Goal: Transaction & Acquisition: Purchase product/service

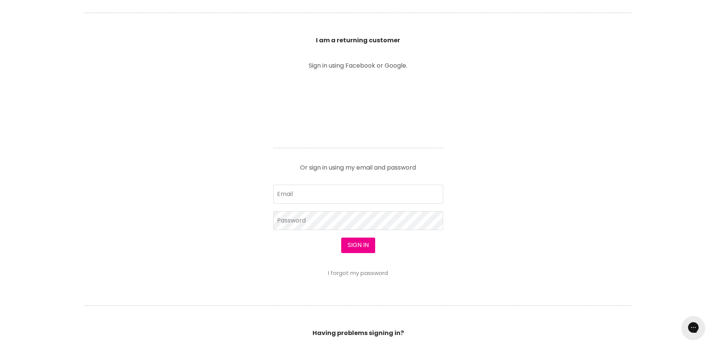
scroll to position [265, 0]
click at [294, 199] on form "Email Password Sign in I forgot my password" at bounding box center [358, 230] width 170 height 92
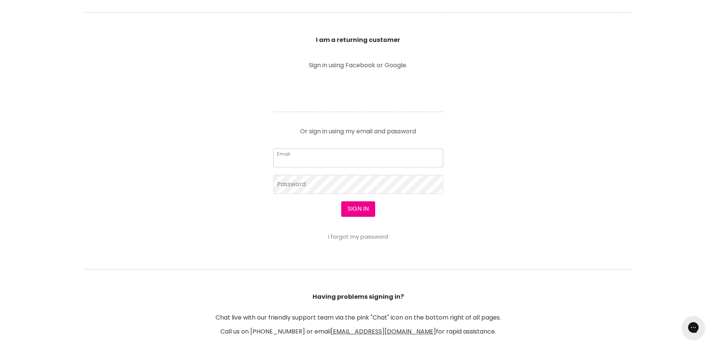
scroll to position [0, 0]
click at [296, 159] on input "Email" at bounding box center [358, 157] width 170 height 19
type input "[EMAIL_ADDRESS][DOMAIN_NAME]"
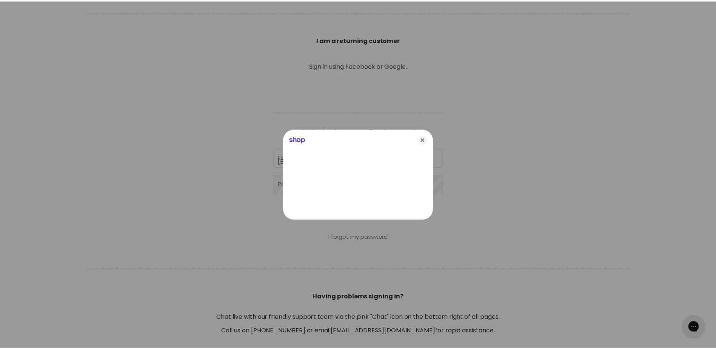
scroll to position [265, 0]
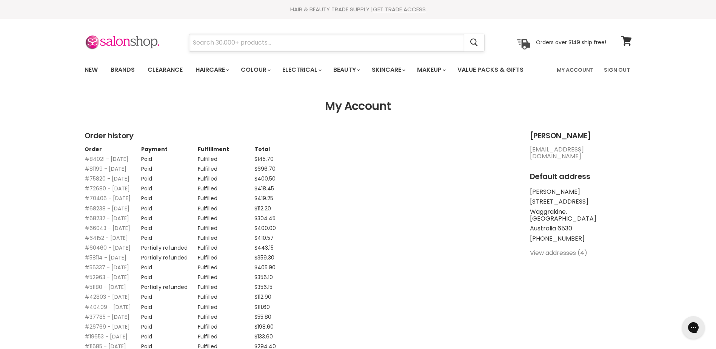
click at [240, 38] on input "Search" at bounding box center [326, 42] width 275 height 17
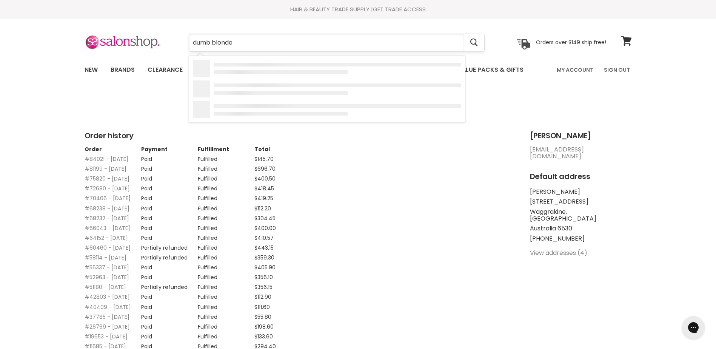
type input "dumb blonde"
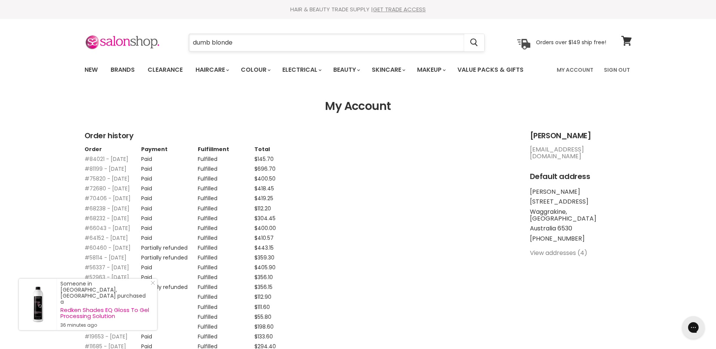
click at [241, 41] on input "dumb blonde" at bounding box center [326, 42] width 275 height 17
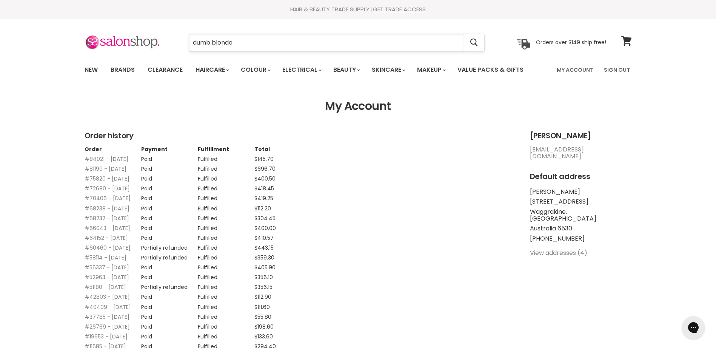
click at [241, 41] on input "dumb blonde" at bounding box center [326, 42] width 275 height 17
click at [88, 67] on link "New" at bounding box center [91, 70] width 25 height 16
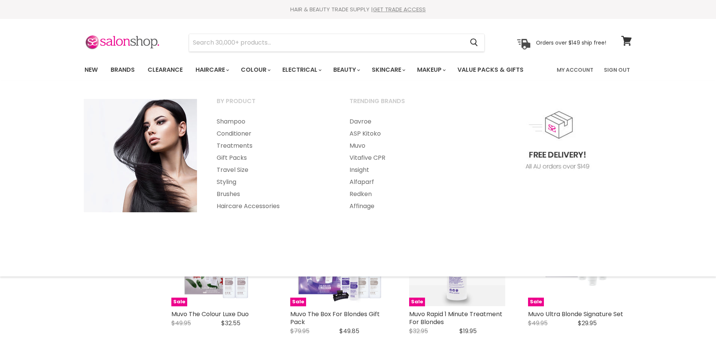
select select "created-descending"
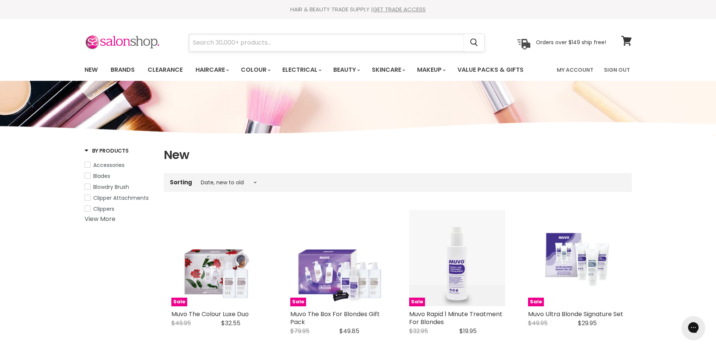
click at [242, 42] on input "Search" at bounding box center [326, 42] width 275 height 17
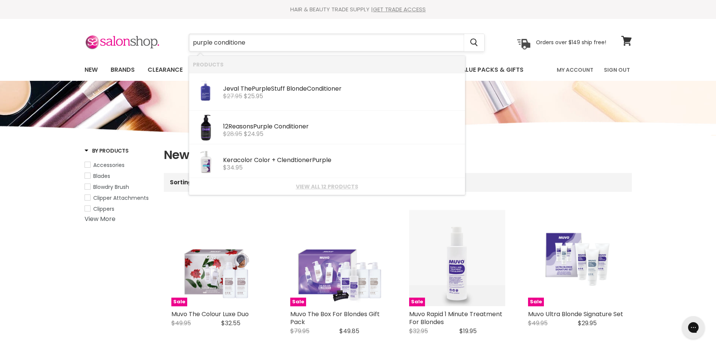
type input "purple conditioner"
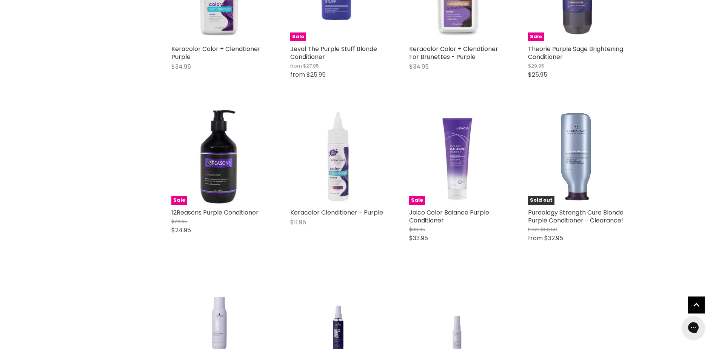
scroll to position [113, 0]
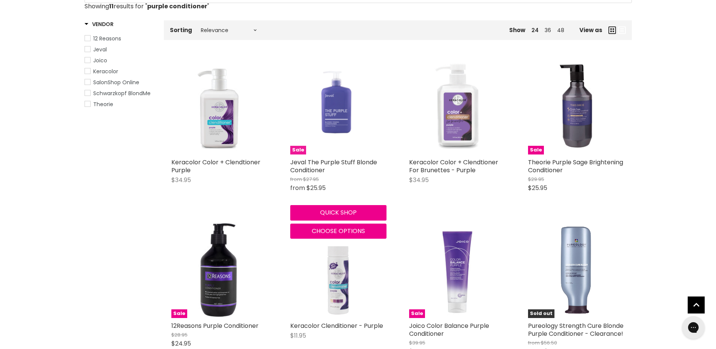
click at [335, 112] on img "Main content" at bounding box center [338, 106] width 83 height 96
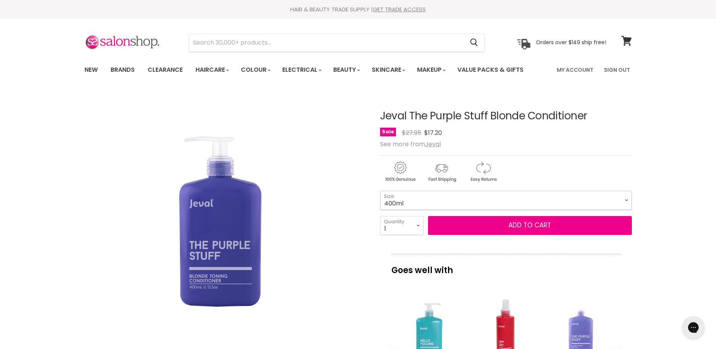
click at [627, 200] on select "400ml 1 Litre" at bounding box center [506, 200] width 252 height 19
click at [380, 191] on select "400ml 1 Litre" at bounding box center [506, 200] width 252 height 19
select select "1 Litre"
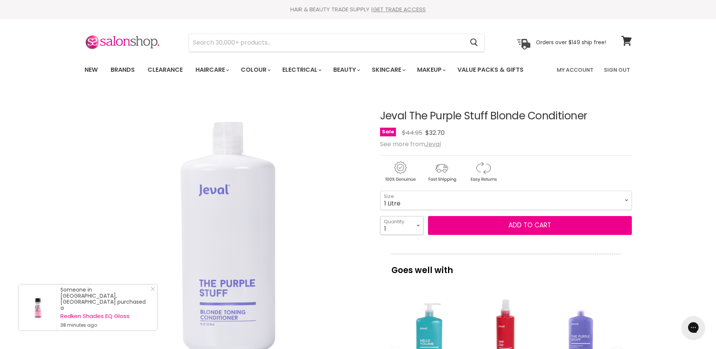
click at [418, 225] on select "1 2 3 4 5 6 7 8 9 10+" at bounding box center [401, 225] width 43 height 19
select select "2"
click at [380, 216] on select "1 2 3 4 5 6 7 8 9 10+" at bounding box center [401, 225] width 43 height 19
type input "2"
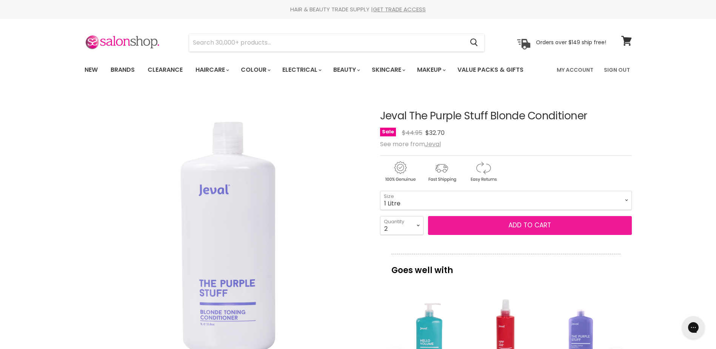
click at [526, 228] on button "Add to cart" at bounding box center [530, 225] width 204 height 19
click at [531, 226] on button "Add to cart" at bounding box center [530, 225] width 204 height 19
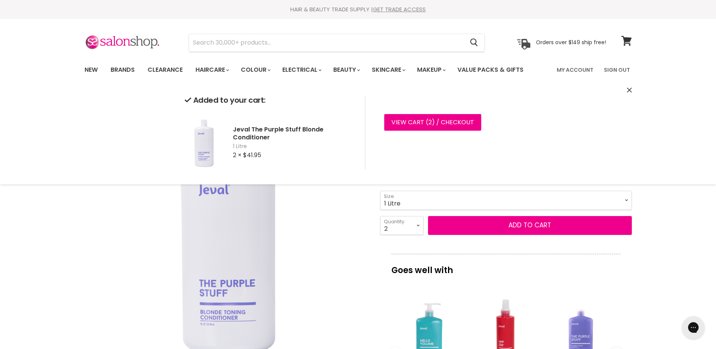
click at [613, 272] on p "Goes well with" at bounding box center [505, 266] width 229 height 25
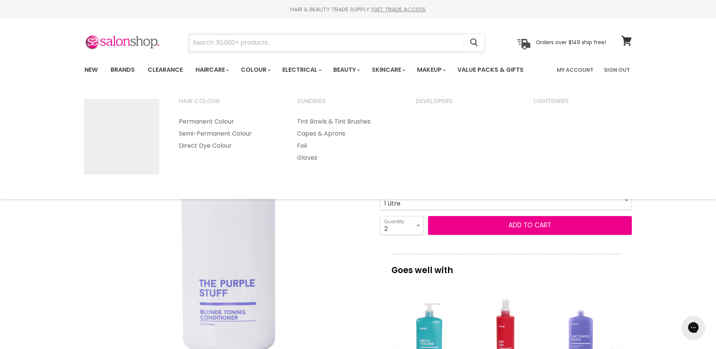
click at [252, 42] on input "Search" at bounding box center [326, 42] width 275 height 17
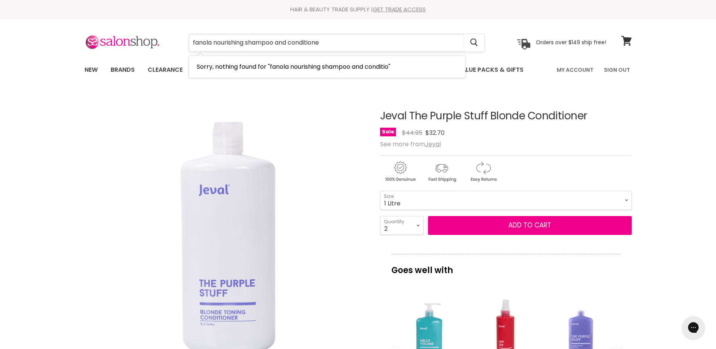
type input "fanola nourishing shampoo and conditioner"
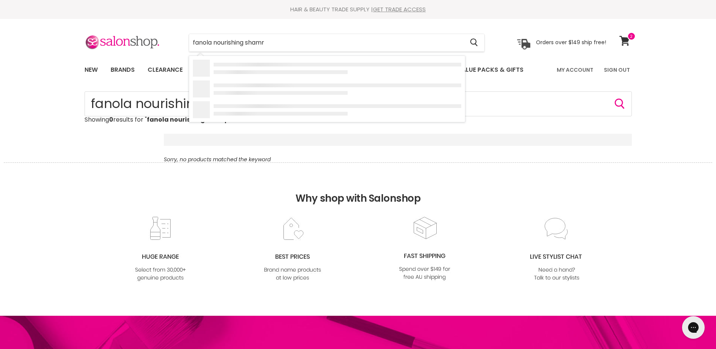
type input "fanola nourishing sham"
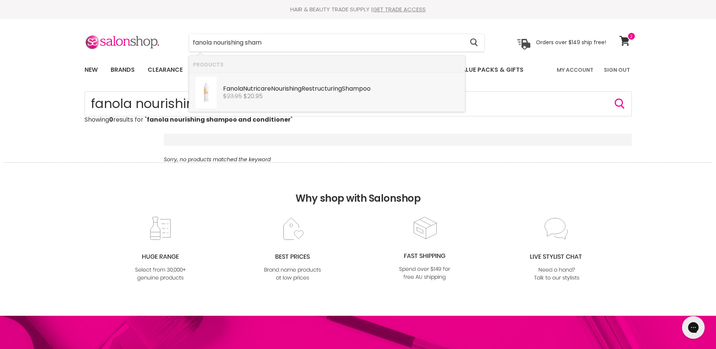
click at [283, 96] on div "$23.95 $20.95" at bounding box center [342, 96] width 238 height 7
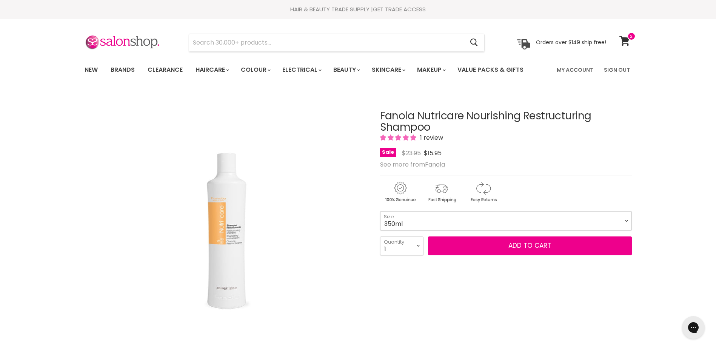
click at [627, 230] on select "350ml 1 Litre" at bounding box center [506, 220] width 252 height 19
click at [380, 228] on select "350ml 1 Litre" at bounding box center [506, 220] width 252 height 19
select select "1 Litre"
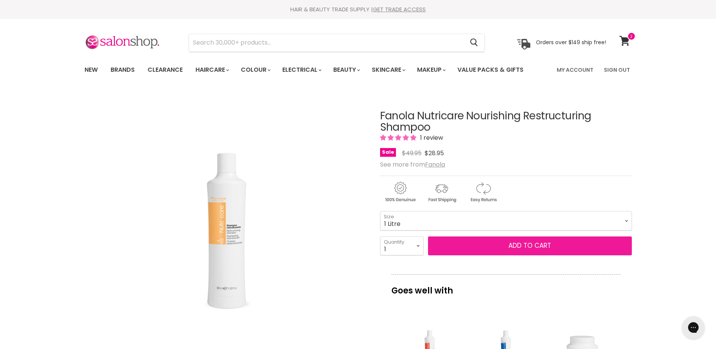
click at [535, 255] on button "Add to cart" at bounding box center [530, 245] width 204 height 19
click at [536, 255] on button "Add to cart" at bounding box center [530, 245] width 204 height 19
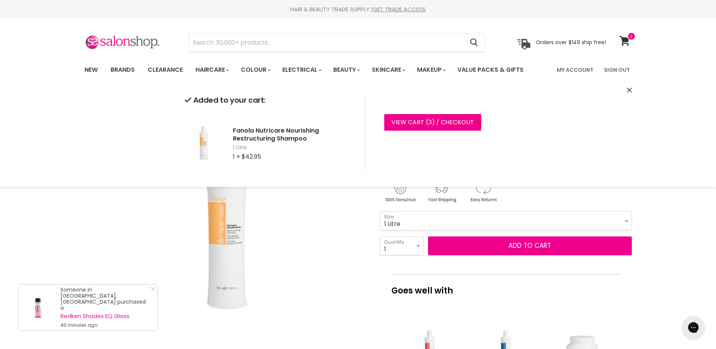
click at [318, 256] on div "Click or scroll to zoom Tap or pinch to zoom" at bounding box center [226, 232] width 282 height 282
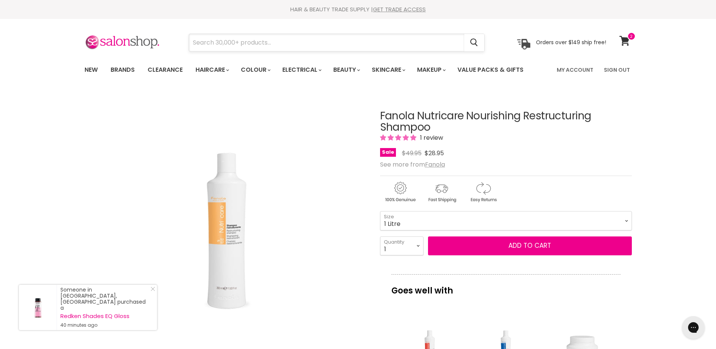
click at [238, 43] on input "Search" at bounding box center [326, 42] width 275 height 17
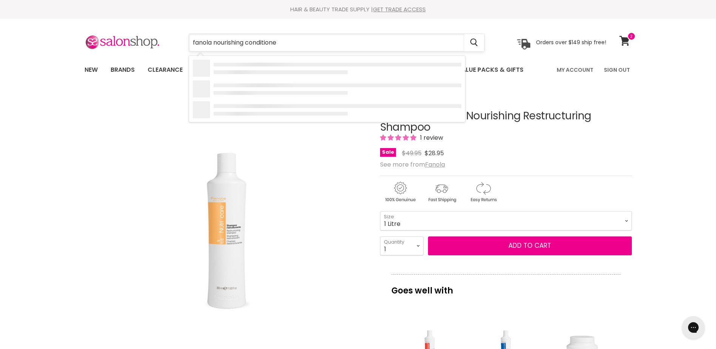
type input "fanola nourishing conditioner"
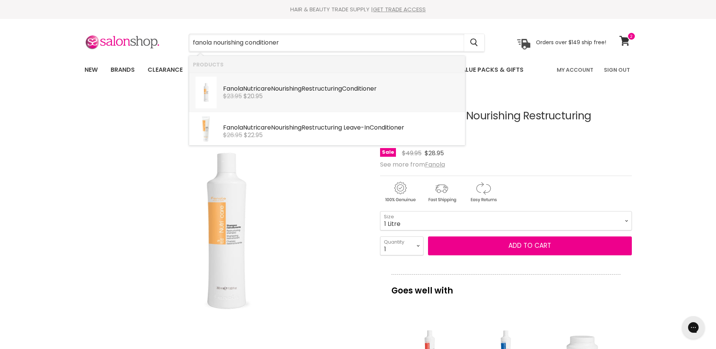
click at [255, 93] on span "$20.95" at bounding box center [252, 96] width 19 height 9
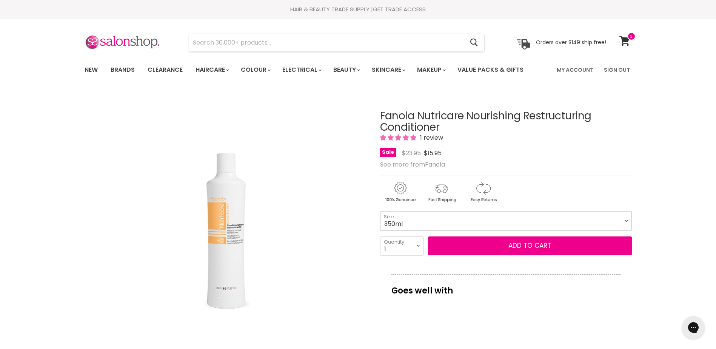
click at [626, 230] on select "350ml 1 Litre" at bounding box center [506, 220] width 252 height 19
click at [380, 228] on select "350ml 1 Litre" at bounding box center [506, 220] width 252 height 19
select select "1 Litre"
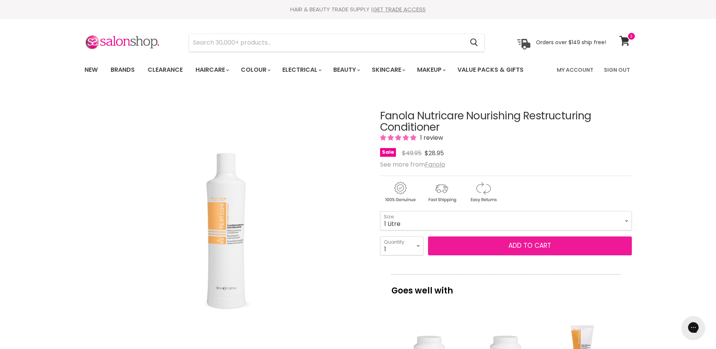
click at [525, 255] on button "Add to cart" at bounding box center [530, 245] width 204 height 19
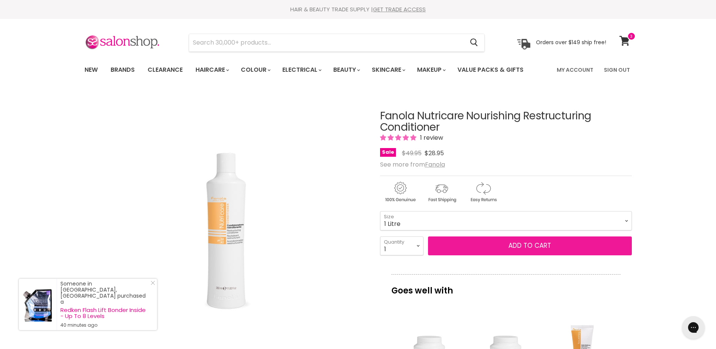
click at [525, 255] on button "Add to cart" at bounding box center [530, 245] width 204 height 19
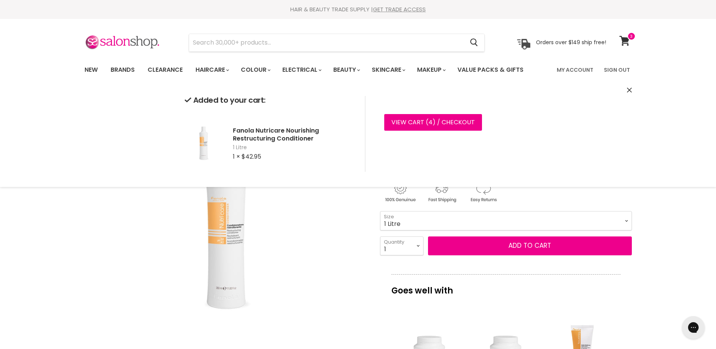
click at [332, 235] on div "Click or scroll to zoom Tap or pinch to zoom" at bounding box center [226, 232] width 282 height 282
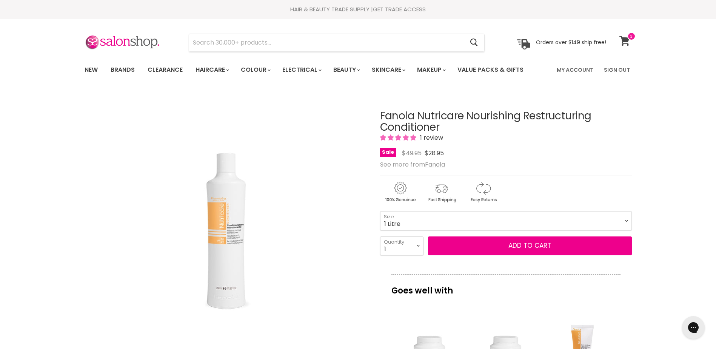
click at [631, 40] on span at bounding box center [631, 36] width 8 height 8
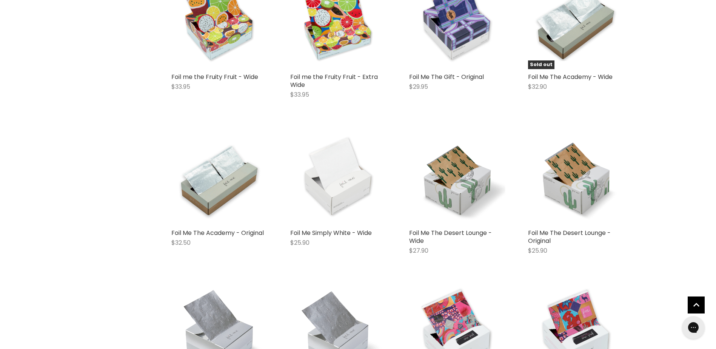
scroll to position [415, 0]
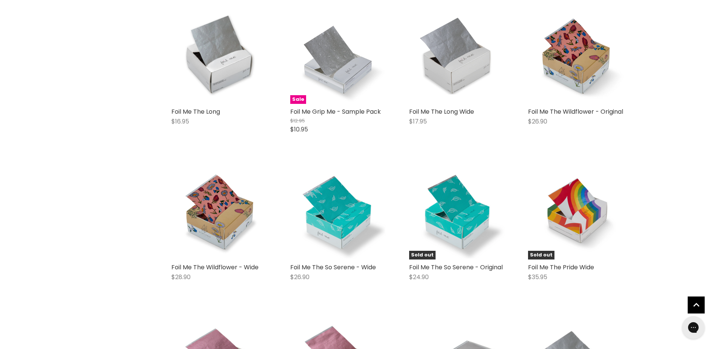
scroll to position [1472, 0]
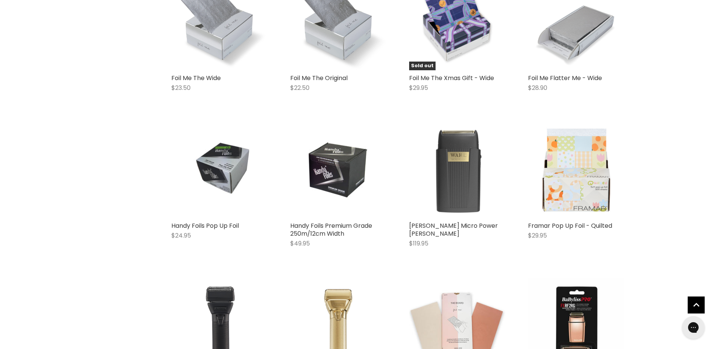
scroll to position [1774, 0]
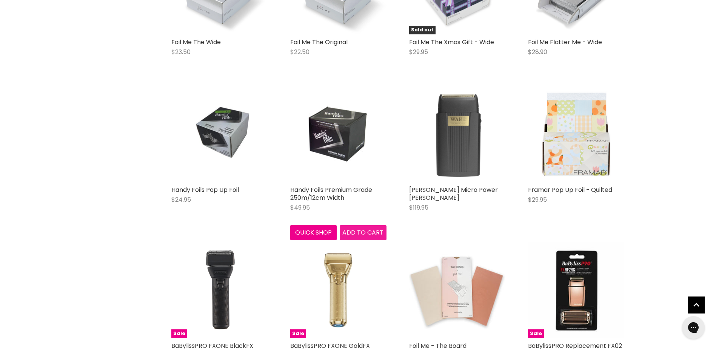
click at [365, 228] on span "Add to cart" at bounding box center [362, 232] width 41 height 9
click at [364, 228] on span "Add to cart" at bounding box center [362, 232] width 41 height 9
click at [320, 125] on img "Main content" at bounding box center [338, 134] width 64 height 96
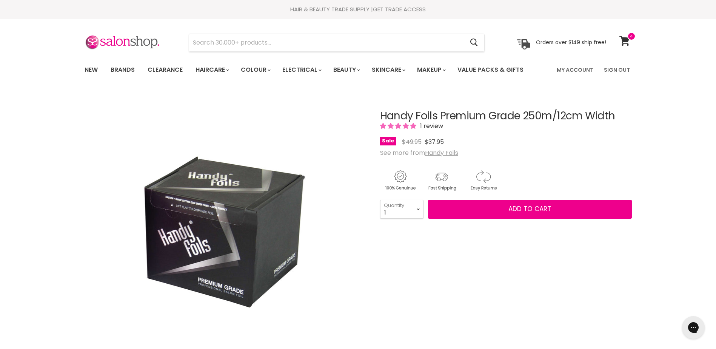
select select "3"
click at [380, 216] on select "1 2 3 4 5 6 7 8 9 10+" at bounding box center [401, 209] width 43 height 19
type input "3"
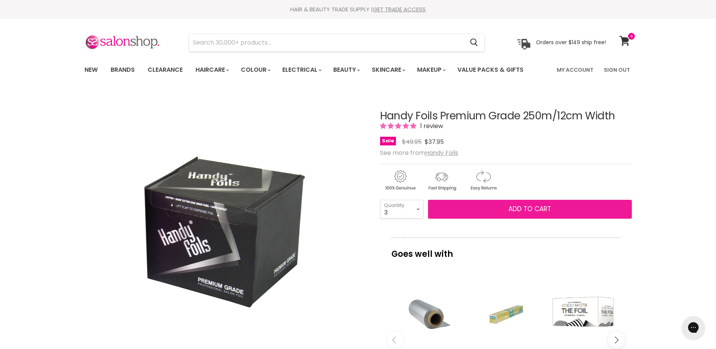
click at [522, 208] on span "Add to cart" at bounding box center [529, 208] width 43 height 9
click at [549, 205] on span "Add to cart" at bounding box center [529, 208] width 43 height 9
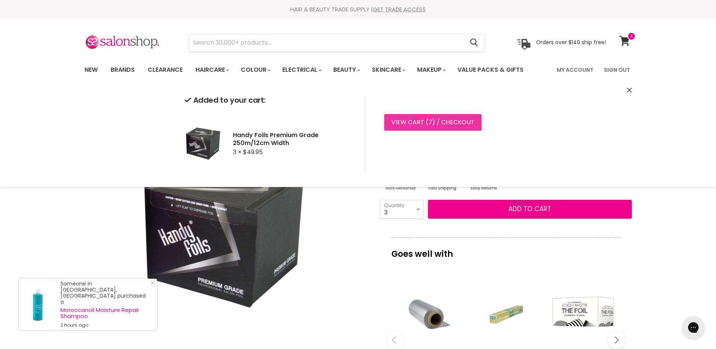
click at [409, 123] on link "View cart ( 7 ) / Checkout" at bounding box center [432, 122] width 97 height 17
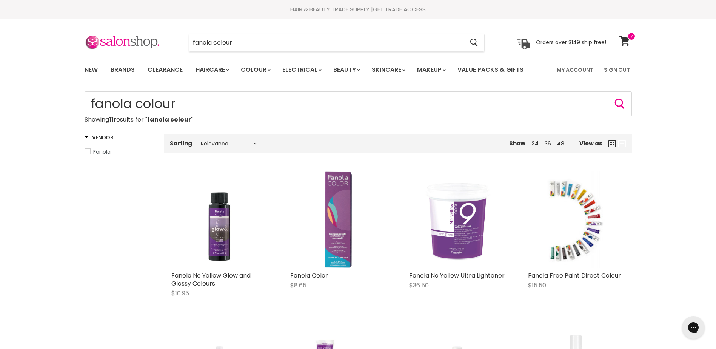
drag, startPoint x: 0, startPoint y: 0, endPoint x: 344, endPoint y: 217, distance: 406.9
click at [344, 217] on img "Main content" at bounding box center [338, 219] width 27 height 96
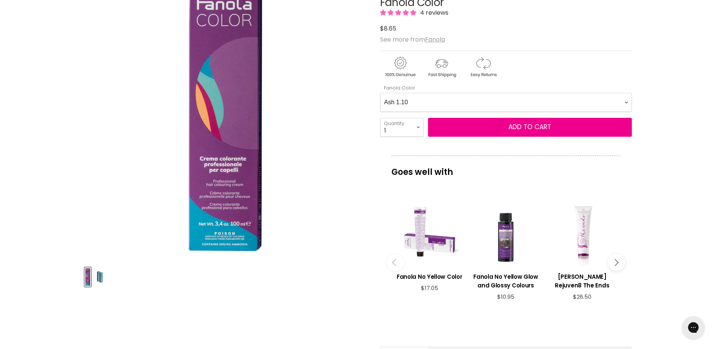
click at [627, 102] on Color-0-0 "Ash 1.10 Ash 5.1 Ash 6.1 Ash 7.1 Ash 8.1 Ash 9.1 Ash 10.1 Intense Ash 5.11 Inte…" at bounding box center [506, 102] width 252 height 19
click at [380, 93] on Color-0-0 "Ash 1.10 Ash 5.1 Ash 6.1 Ash 7.1 Ash 8.1 Ash 9.1 Ash 10.1 Intense Ash 5.11 Inte…" at bounding box center [506, 102] width 252 height 19
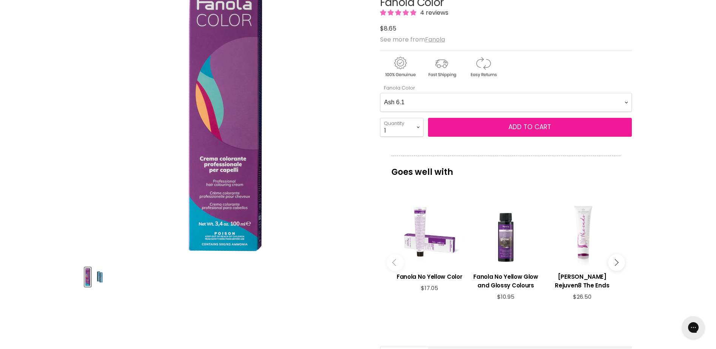
click at [533, 125] on span "Add to cart" at bounding box center [529, 126] width 43 height 9
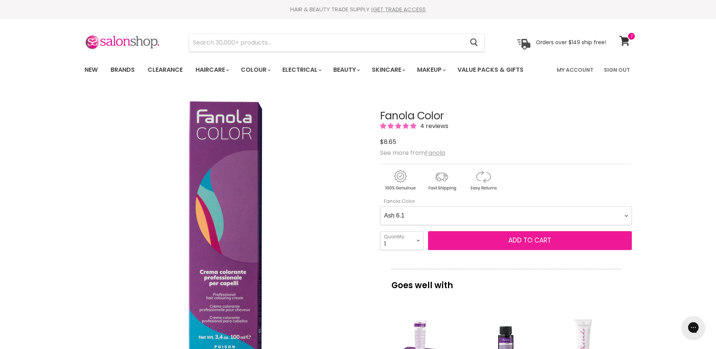
click at [522, 239] on span "Add to cart" at bounding box center [529, 240] width 43 height 9
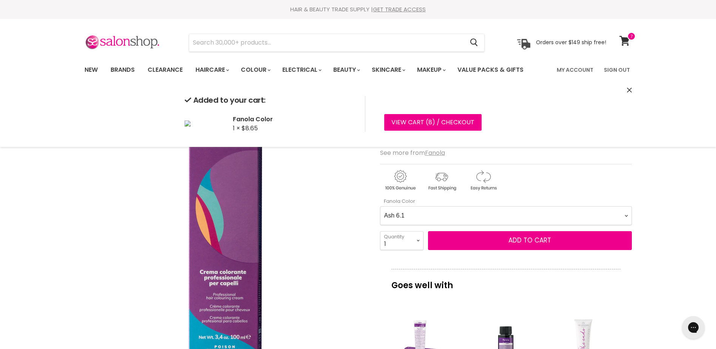
click at [627, 215] on Color-0-0 "Ash 1.10 Ash 5.1 Ash 6.1 Ash 7.1 Ash 8.1 Ash 9.1 Ash 10.1 Intense Ash 5.11 Inte…" at bounding box center [506, 215] width 252 height 19
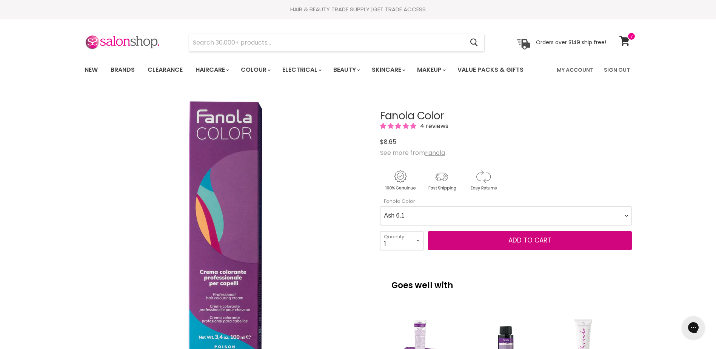
select Color-0-0 "Intense Ash 9.11"
click at [380, 206] on Color-0-0 "Ash 1.10 Ash 5.1 Ash 6.1 Ash 7.1 Ash 8.1 Ash 9.1 Ash 10.1 Intense Ash 5.11 Inte…" at bounding box center [506, 215] width 252 height 19
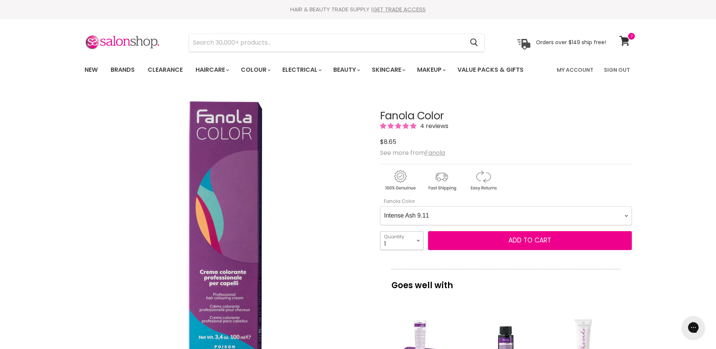
click at [417, 240] on select "1 2 3 4 5 6 7 8 9 10+" at bounding box center [401, 240] width 43 height 19
select select "4"
click at [380, 231] on select "1 2 3 4 5 6 7 8 9 10+" at bounding box center [401, 240] width 43 height 19
type input "4"
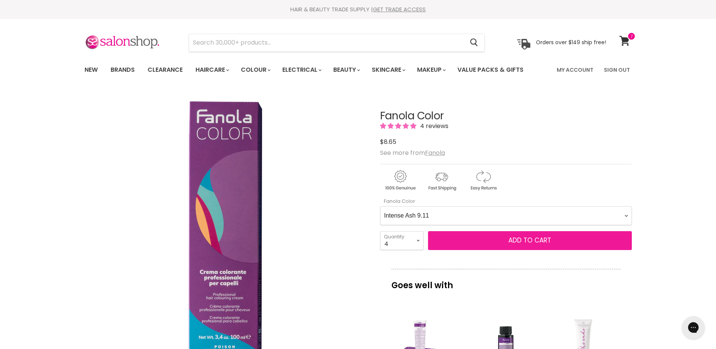
click at [524, 239] on span "Add to cart" at bounding box center [529, 240] width 43 height 9
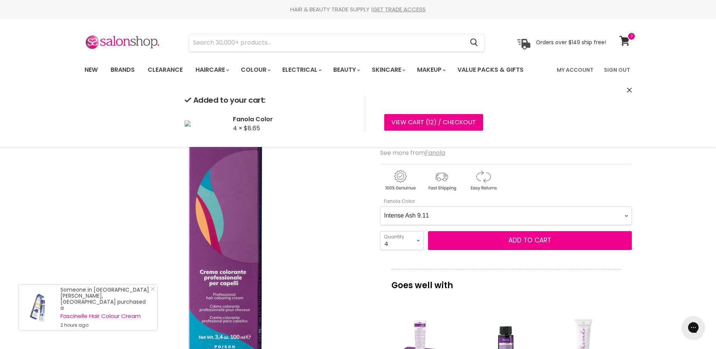
click at [625, 216] on Color-0-0 "Ash 1.10 Ash 5.1 Ash 6.1 Ash 7.1 Ash 8.1 Ash 9.1 Ash 10.1 Intense Ash 5.11 Inte…" at bounding box center [506, 215] width 252 height 19
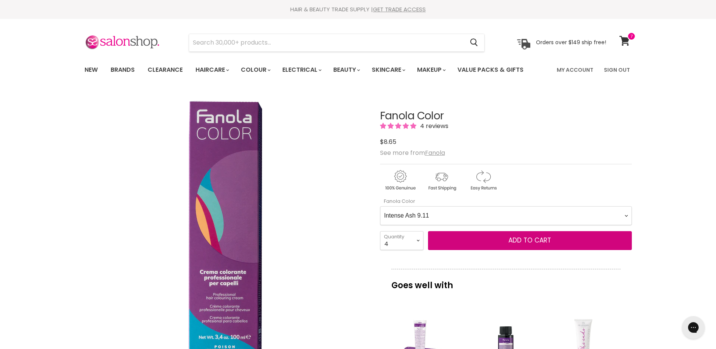
select Color-0-0 "Intense Ash 10.11"
click at [380, 206] on Color-0-0 "Ash 1.10 Ash 5.1 Ash 6.1 Ash 7.1 Ash 8.1 Ash 9.1 Ash 10.1 Intense Ash 5.11 Inte…" at bounding box center [506, 215] width 252 height 19
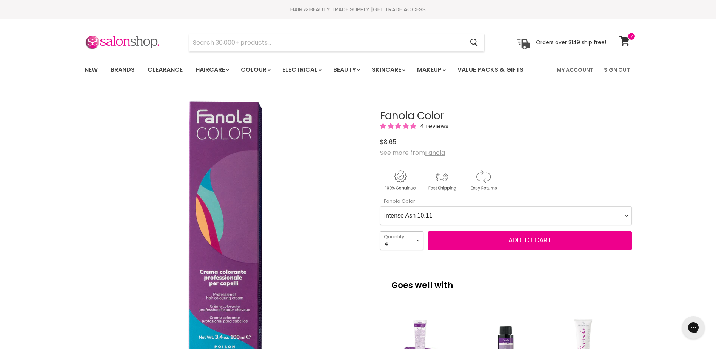
click at [417, 241] on select "1 2 3 4 5 6 7 8 9 10+" at bounding box center [401, 240] width 43 height 19
select select "9"
click at [380, 231] on select "1 2 3 4 5 6 7 8 9 10+" at bounding box center [401, 240] width 43 height 19
type input "9"
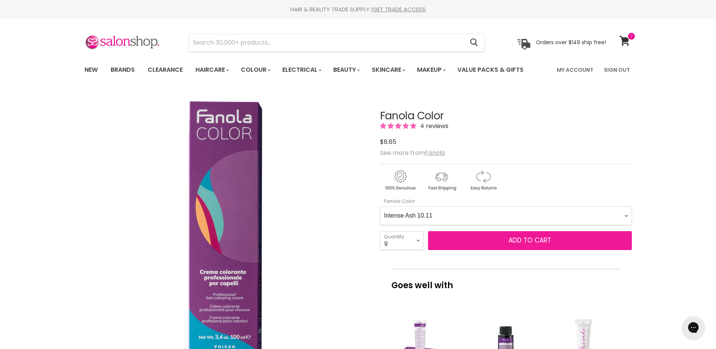
click at [539, 242] on span "Add to cart" at bounding box center [529, 240] width 43 height 9
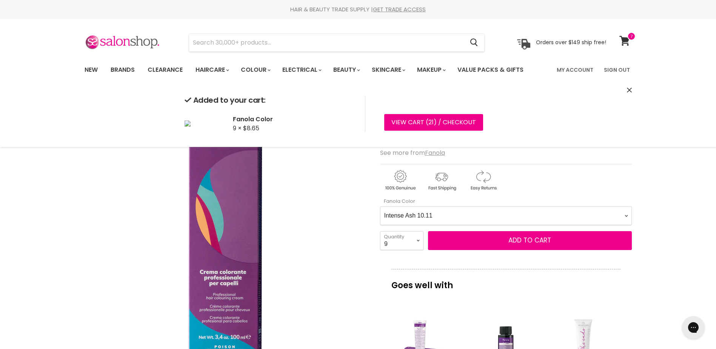
click at [628, 215] on Color-0-0 "Ash 1.10 Ash 5.1 Ash 6.1 Ash 7.1 Ash 8.1 Ash 9.1 Ash 10.1 Intense Ash 5.11 Inte…" at bounding box center [506, 215] width 252 height 19
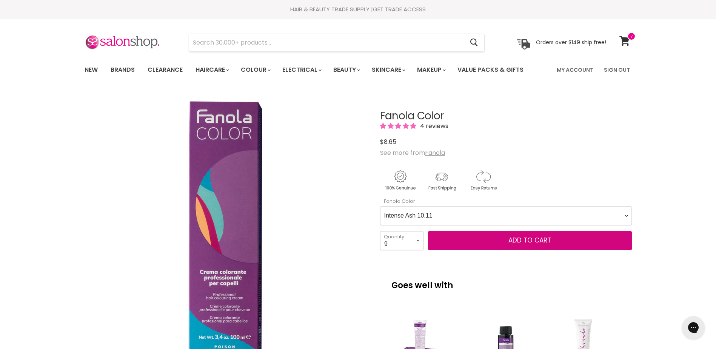
select Color-0-0 "Intense Violet 5.22"
click at [380, 206] on Color-0-0 "Ash 1.10 Ash 5.1 Ash 6.1 Ash 7.1 Ash 8.1 Ash 9.1 Ash 10.1 Intense Ash 5.11 Inte…" at bounding box center [506, 215] width 252 height 19
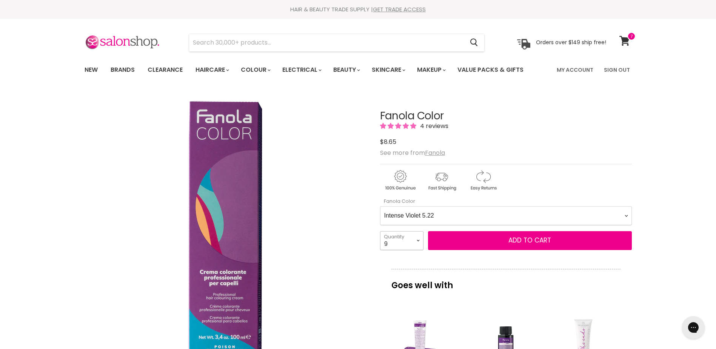
click at [420, 237] on select "1 2 3 4 5 6 7 8 9 10+" at bounding box center [401, 240] width 43 height 19
select select "1"
click at [380, 231] on select "1 2 3 4 5 6 7 8 9 10+" at bounding box center [401, 240] width 43 height 19
type input "1"
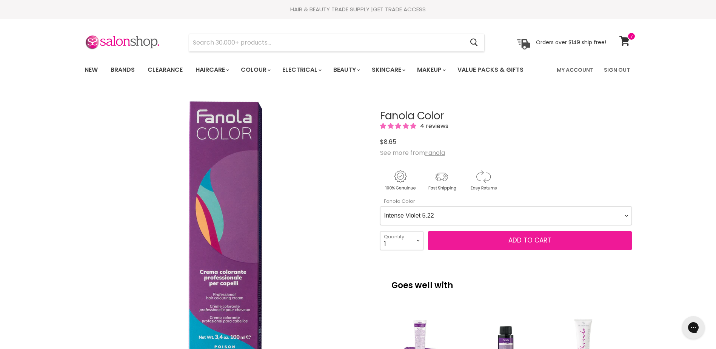
click at [526, 239] on span "Add to cart" at bounding box center [529, 240] width 43 height 9
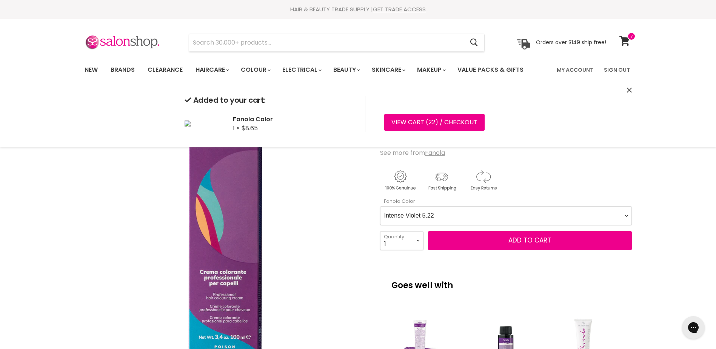
click at [629, 216] on Color-0-0 "Ash 1.10 Ash 5.1 Ash 6.1 Ash 7.1 Ash 8.1 Ash 9.1 Ash 10.1 Intense Ash 5.11 Inte…" at bounding box center [506, 215] width 252 height 19
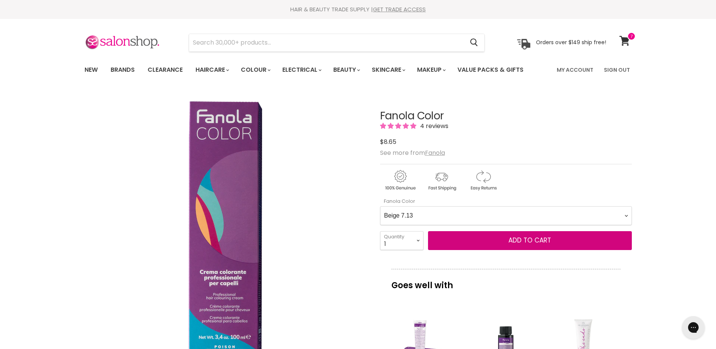
click at [380, 206] on Color-0-0 "Ash 1.10 Ash 5.1 Ash 6.1 Ash 7.1 Ash 8.1 Ash 9.1 Ash 10.1 Intense Ash 5.11 Inte…" at bounding box center [506, 215] width 252 height 19
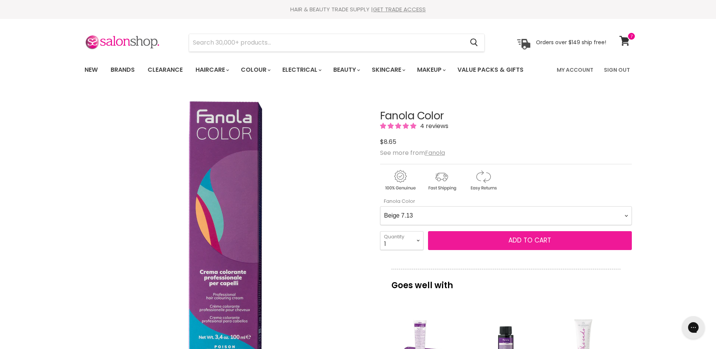
click at [511, 238] on span "Add to cart" at bounding box center [529, 240] width 43 height 9
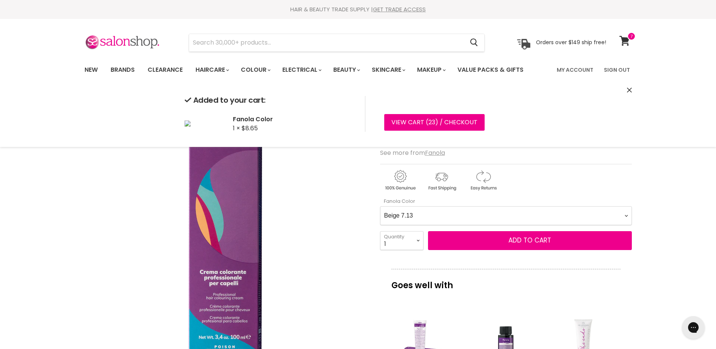
click at [626, 216] on Color-0-0 "Ash 1.10 Ash 5.1 Ash 6.1 Ash 7.1 Ash 8.1 Ash 9.1 Ash 10.1 Intense Ash 5.11 Inte…" at bounding box center [506, 215] width 252 height 19
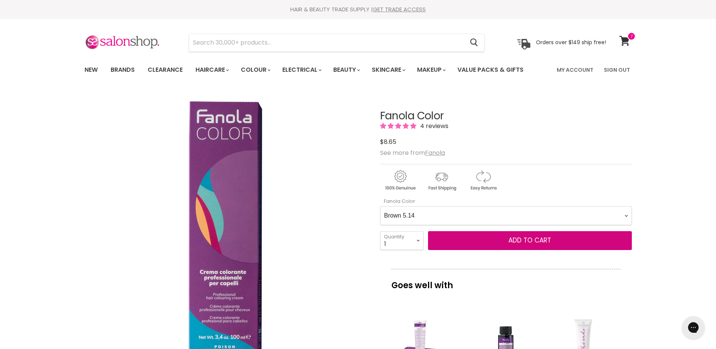
click at [380, 206] on Color-0-0 "Ash 1.10 Ash 5.1 Ash 6.1 Ash 7.1 Ash 8.1 Ash 9.1 Ash 10.1 Intense Ash 5.11 Inte…" at bounding box center [506, 215] width 252 height 19
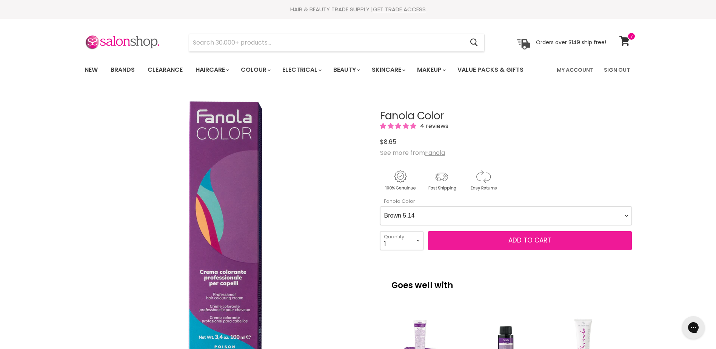
click at [539, 240] on span "Add to cart" at bounding box center [529, 240] width 43 height 9
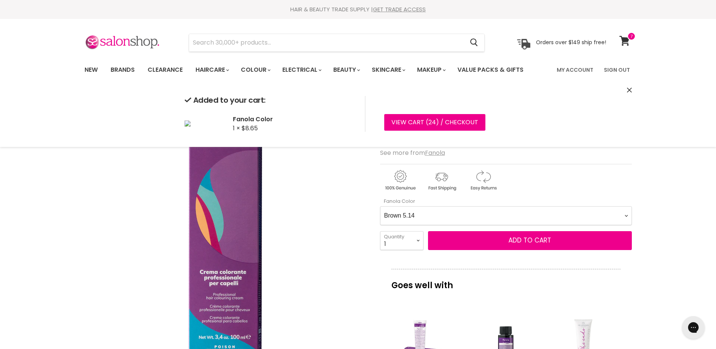
click at [628, 216] on Color-0-0 "Ash 1.10 Ash 5.1 Ash 6.1 Ash 7.1 Ash 8.1 Ash 9.1 Ash 10.1 Intense Ash 5.11 Inte…" at bounding box center [506, 215] width 252 height 19
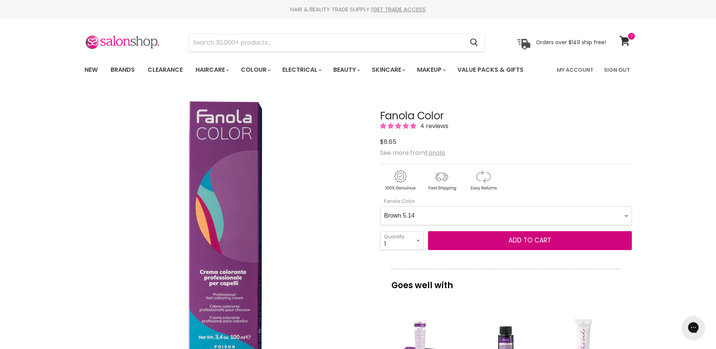
select Color-0-0 "Brown 7.14"
click at [380, 206] on Color-0-0 "Ash 1.10 Ash 5.1 Ash 6.1 Ash 7.1 Ash 8.1 Ash 9.1 Ash 10.1 Intense Ash 5.11 Inte…" at bounding box center [506, 215] width 252 height 19
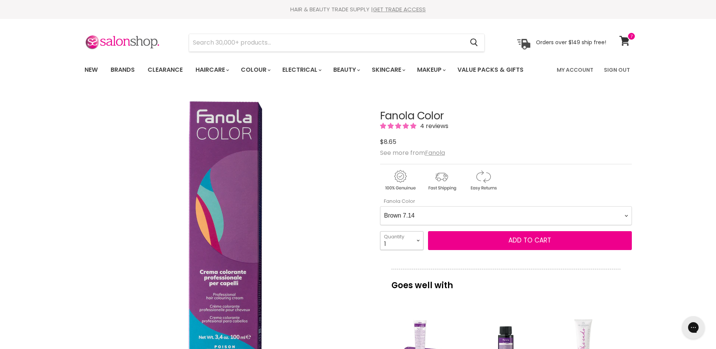
click at [416, 240] on select "1 2 3 4 5 6 7 8 9 10+" at bounding box center [401, 240] width 43 height 19
select select "2"
click at [380, 231] on select "1 2 3 4 5 6 7 8 9 10+" at bounding box center [401, 240] width 43 height 19
type input "2"
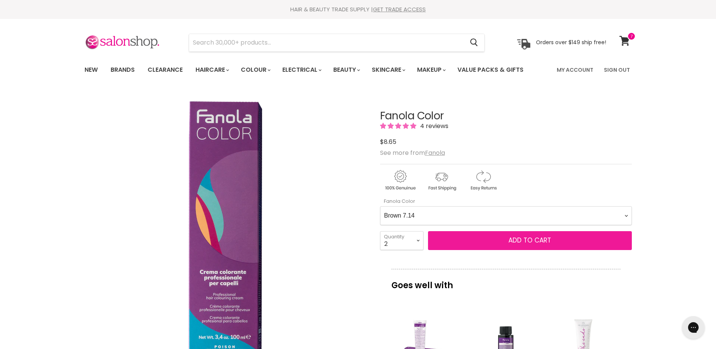
click at [537, 243] on span "Add to cart" at bounding box center [529, 240] width 43 height 9
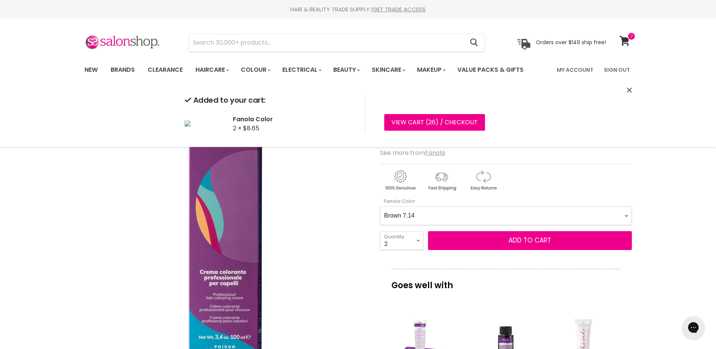
click at [627, 216] on Color-0-0 "Ash 1.10 Ash 5.1 Ash 6.1 Ash 7.1 Ash 8.1 Ash 9.1 Ash 10.1 Intense Ash 5.11 Inte…" at bounding box center [506, 215] width 252 height 19
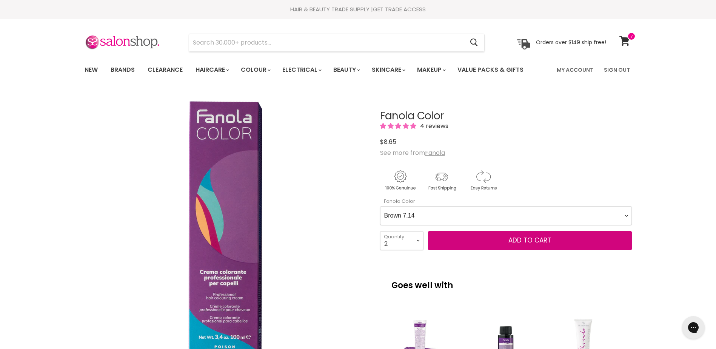
select Color-0-0 "Brown 10.14"
click at [380, 206] on Color-0-0 "Ash 1.10 Ash 5.1 Ash 6.1 Ash 7.1 Ash 8.1 Ash 9.1 Ash 10.1 Intense Ash 5.11 Inte…" at bounding box center [506, 215] width 252 height 19
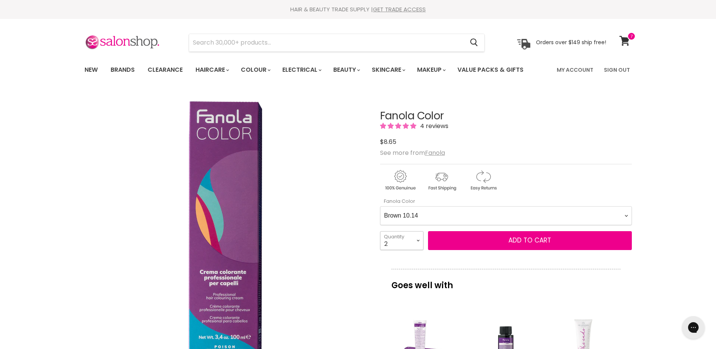
click at [417, 238] on select "1 2 3 4 5 6 7 8 9 10+" at bounding box center [401, 240] width 43 height 19
select select "1"
click at [380, 231] on select "1 2 3 4 5 6 7 8 9 10+" at bounding box center [401, 240] width 43 height 19
type input "1"
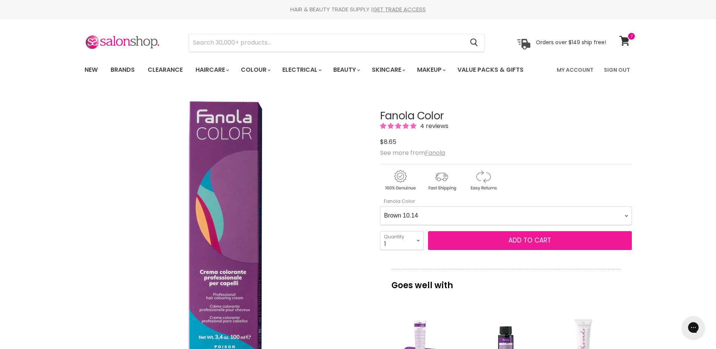
click at [554, 244] on button "Add to cart" at bounding box center [530, 240] width 204 height 19
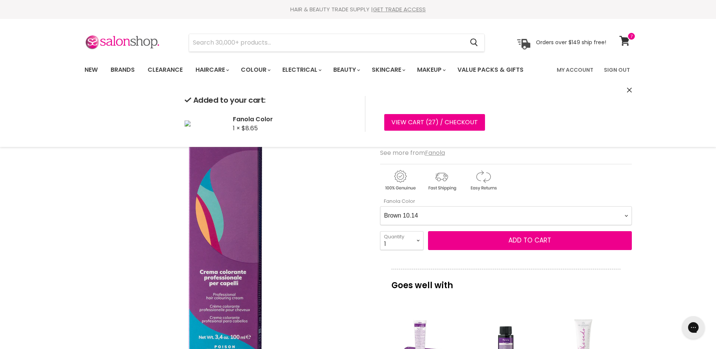
click at [627, 215] on Color-0-0 "Ash 1.10 Ash 5.1 Ash 6.1 Ash 7.1 Ash 8.1 Ash 9.1 Ash 10.1 Intense Ash 5.11 Inte…" at bounding box center [506, 215] width 252 height 19
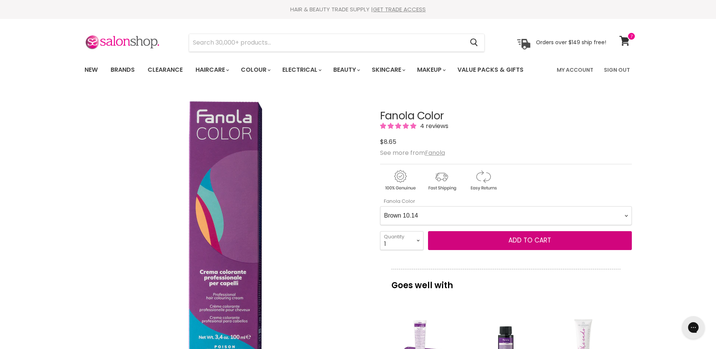
select Color-0-0 "Chocolate 4.29"
click at [380, 206] on Color-0-0 "Ash 1.10 Ash 5.1 Ash 6.1 Ash 7.1 Ash 8.1 Ash 9.1 Ash 10.1 Intense Ash 5.11 Inte…" at bounding box center [506, 215] width 252 height 19
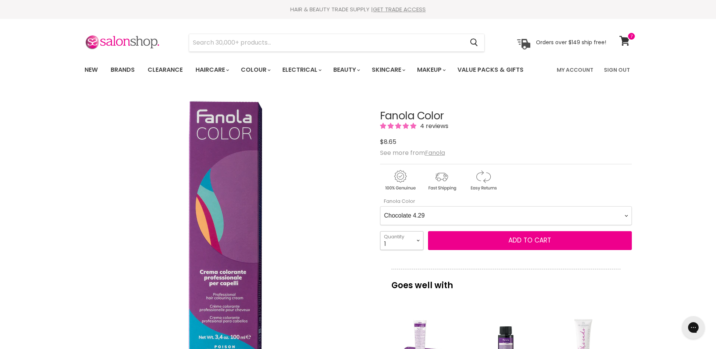
click at [419, 242] on select "1 2 3 4 5 6 7 8 9 10+" at bounding box center [401, 240] width 43 height 19
select select "2"
click at [380, 231] on select "1 2 3 4 5 6 7 8 9 10+" at bounding box center [401, 240] width 43 height 19
type input "2"
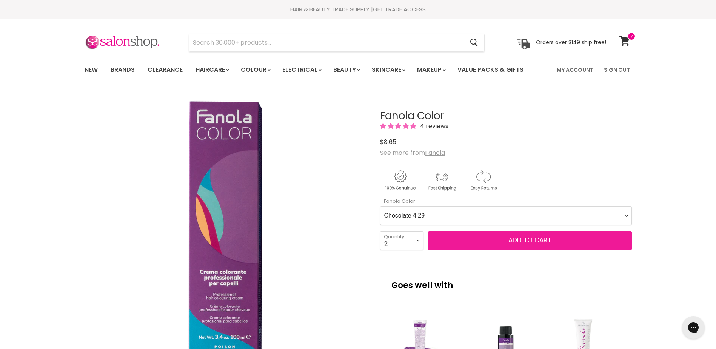
click at [525, 237] on span "Add to cart" at bounding box center [529, 240] width 43 height 9
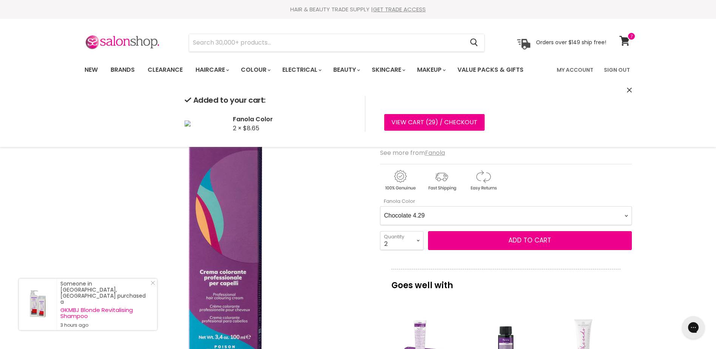
click at [626, 213] on Color-0-0 "Ash 1.10 Ash 5.1 Ash 6.1 Ash 7.1 Ash 8.1 Ash 9.1 Ash 10.1 Intense Ash 5.11 Inte…" at bounding box center [506, 215] width 252 height 19
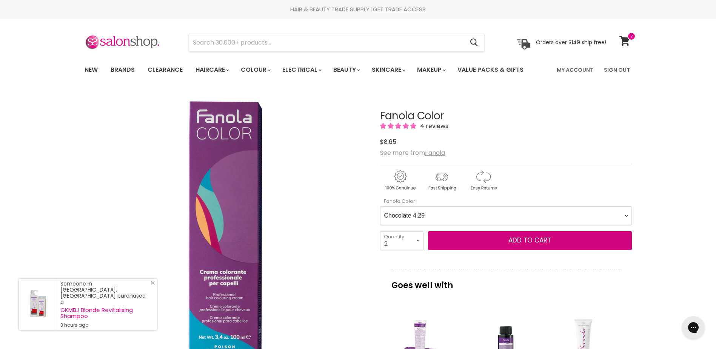
select Color-0-0 "Chocolate 5.29"
click at [380, 206] on Color-0-0 "Ash 1.10 Ash 5.1 Ash 6.1 Ash 7.1 Ash 8.1 Ash 9.1 Ash 10.1 Intense Ash 5.11 Inte…" at bounding box center [506, 215] width 252 height 19
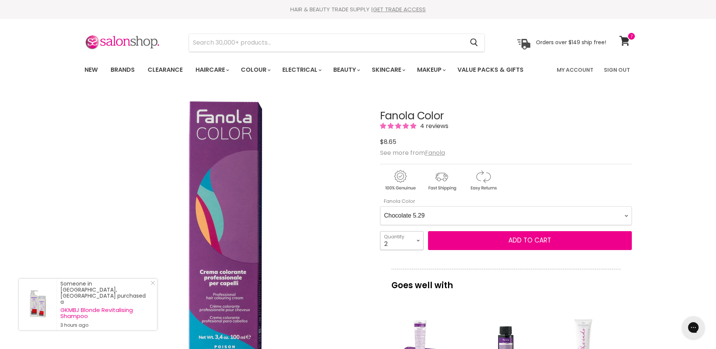
click at [418, 240] on select "1 2 3 4 5 6 7 8 9 10+" at bounding box center [401, 240] width 43 height 19
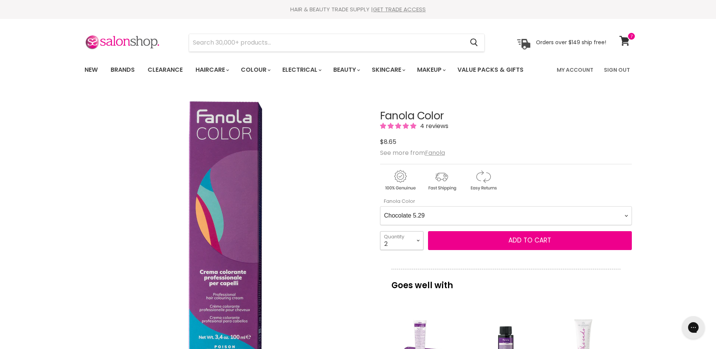
select select "4"
click at [380, 231] on select "1 2 3 4 5 6 7 8 9 10+" at bounding box center [401, 240] width 43 height 19
type input "4"
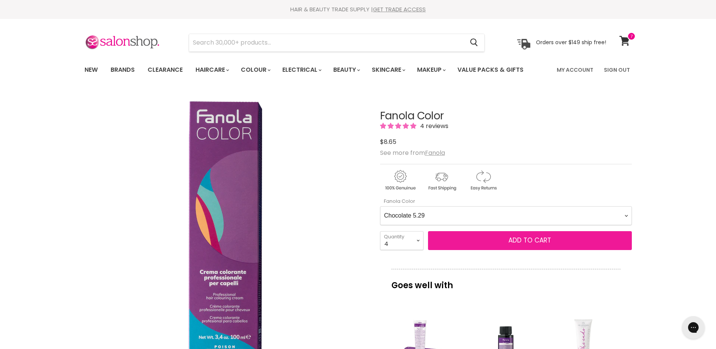
click at [539, 243] on span "Add to cart" at bounding box center [529, 240] width 43 height 9
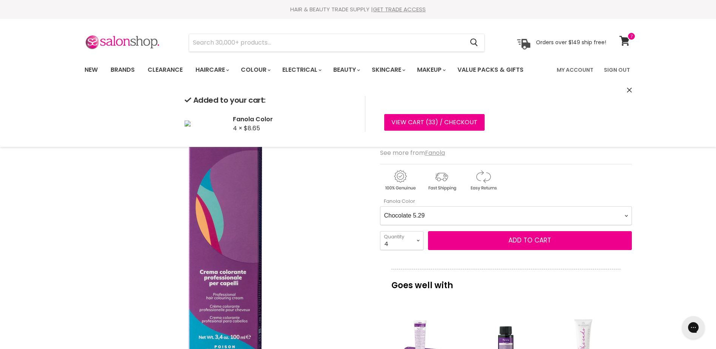
click at [624, 216] on Color-0-0 "Ash 1.10 Ash 5.1 Ash 6.1 Ash 7.1 Ash 8.1 Ash 9.1 Ash 10.1 Intense Ash 5.11 Inte…" at bounding box center [506, 215] width 252 height 19
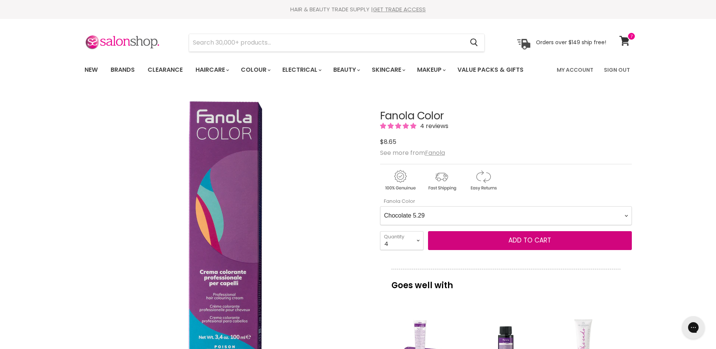
select Color-0-0 "Chocolate 6.29"
click at [380, 206] on Color-0-0 "Ash 1.10 Ash 5.1 Ash 6.1 Ash 7.1 Ash 8.1 Ash 9.1 Ash 10.1 Intense Ash 5.11 Inte…" at bounding box center [506, 215] width 252 height 19
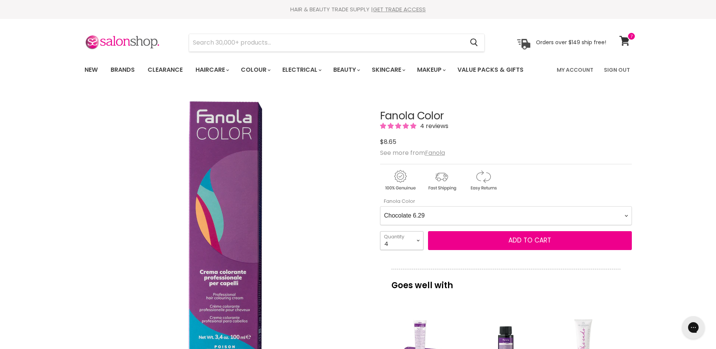
click at [417, 240] on select "1 2 3 4 5 6 7 8 9 10+" at bounding box center [401, 240] width 43 height 19
select select "3"
click at [380, 231] on select "1 2 3 4 5 6 7 8 9 10+" at bounding box center [401, 240] width 43 height 19
type input "3"
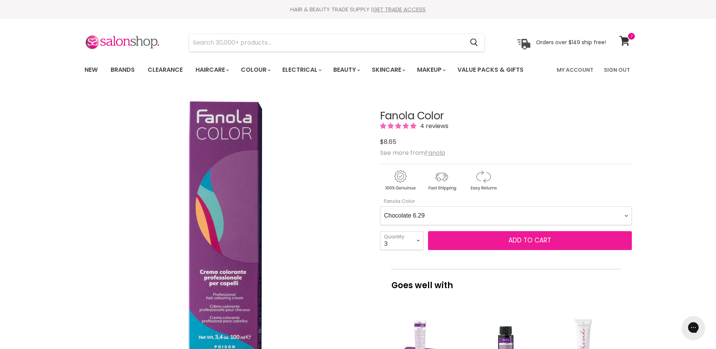
click at [539, 242] on span "Add to cart" at bounding box center [529, 240] width 43 height 9
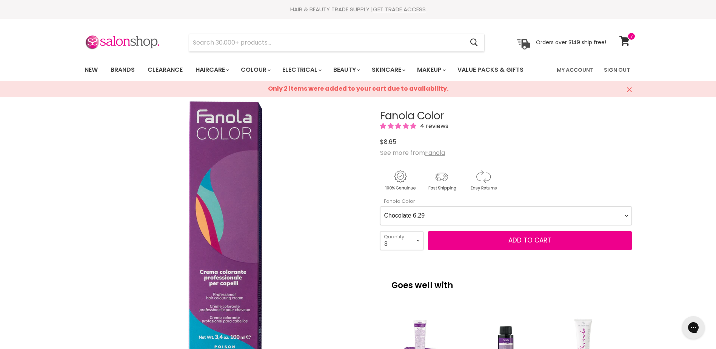
click at [628, 216] on Color-0-0 "Ash 1.10 Ash 5.1 Ash 6.1 Ash 7.1 Ash 8.1 Ash 9.1 Ash 10.1 Intense Ash 5.11 Inte…" at bounding box center [506, 215] width 252 height 19
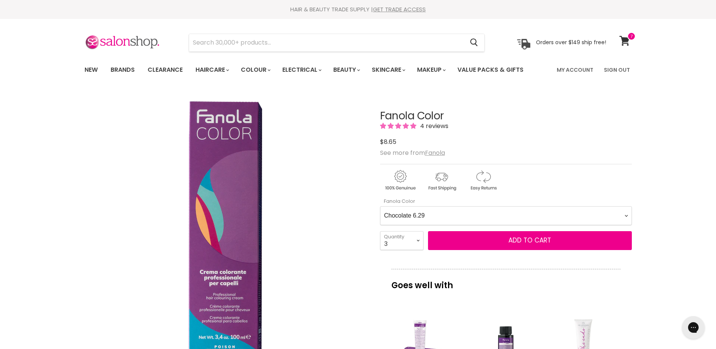
select Color-0-0 "Golden Copper 7.34"
click at [380, 206] on Color-0-0 "Ash 1.10 Ash 5.1 Ash 6.1 Ash 7.1 Ash 8.1 Ash 9.1 Ash 10.1 Intense Ash 5.11 Inte…" at bounding box center [506, 215] width 252 height 19
click at [418, 236] on select "1 2 3 4 5 6 7 8 9 10+" at bounding box center [401, 240] width 43 height 19
select select "1"
click at [380, 231] on select "1 2 3 4 5 6 7 8 9 10+" at bounding box center [401, 240] width 43 height 19
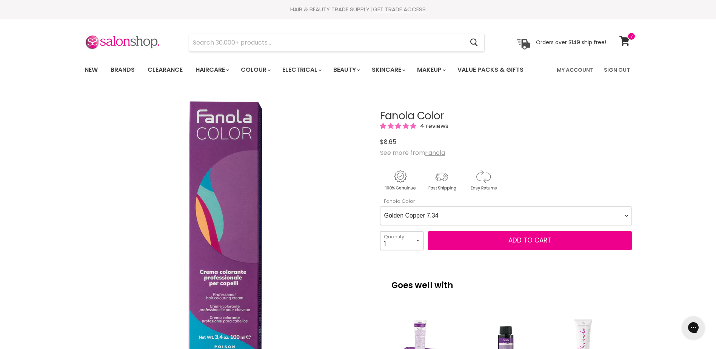
type input "1"
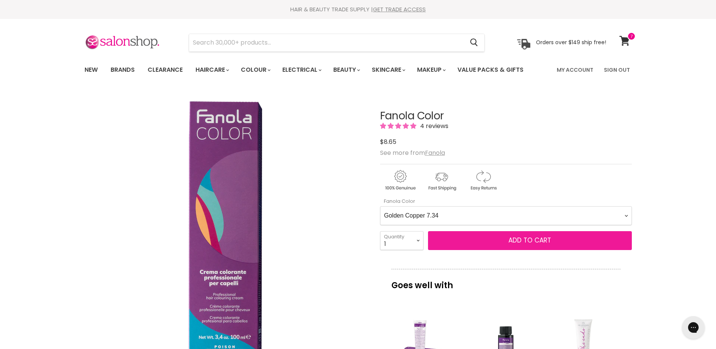
click at [523, 238] on span "Add to cart" at bounding box center [529, 240] width 43 height 9
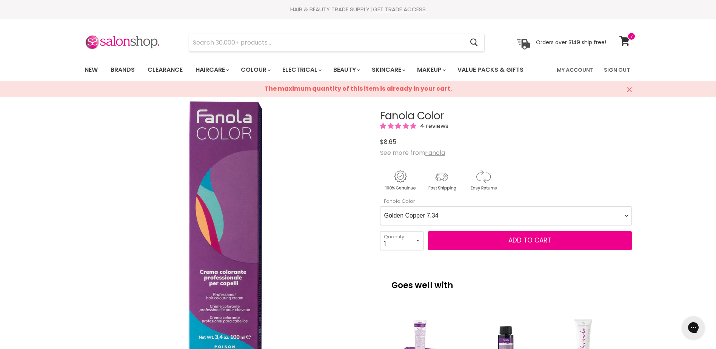
click at [628, 215] on Color-0-0 "Ash 1.10 Ash 5.1 Ash 6.1 Ash 7.1 Ash 8.1 Ash 9.1 Ash 10.1 Intense Ash 5.11 Inte…" at bounding box center [506, 215] width 252 height 19
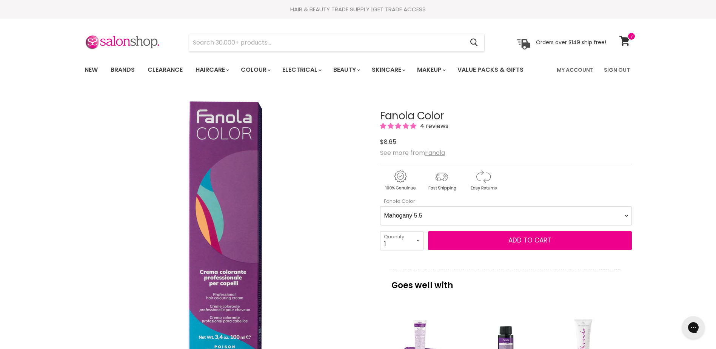
click at [380, 206] on Color-0-0 "Ash 1.10 Ash 5.1 Ash 6.1 Ash 7.1 Ash 8.1 Ash 9.1 Ash 10.1 Intense Ash 5.11 Inte…" at bounding box center [506, 215] width 252 height 19
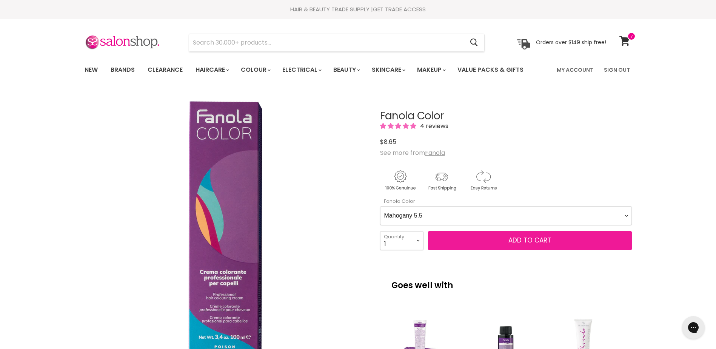
click at [518, 239] on span "Add to cart" at bounding box center [529, 240] width 43 height 9
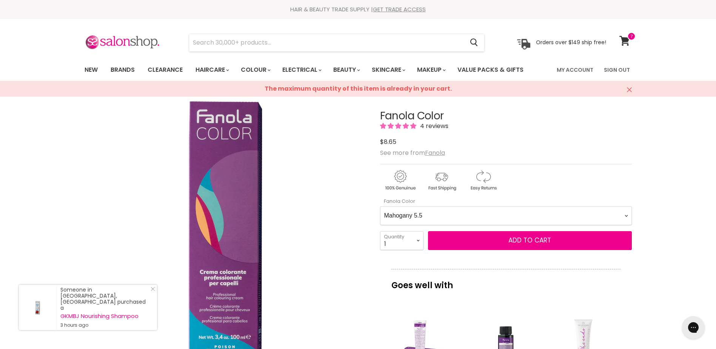
click at [631, 88] on icon "Close" at bounding box center [629, 89] width 5 height 5
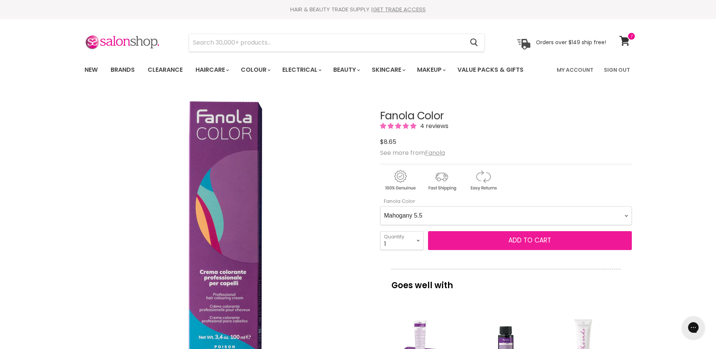
click at [534, 237] on span "Add to cart" at bounding box center [529, 240] width 43 height 9
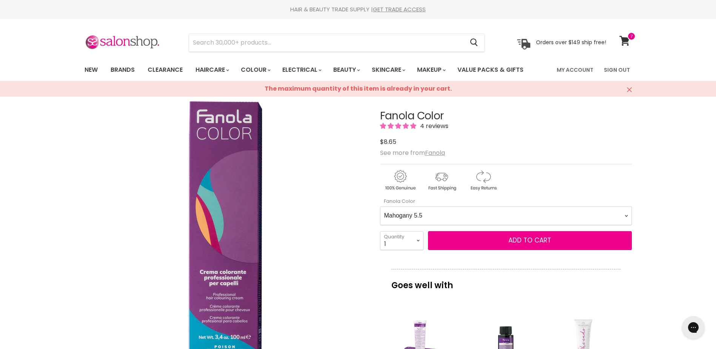
click at [628, 90] on icon "Close" at bounding box center [629, 89] width 5 height 5
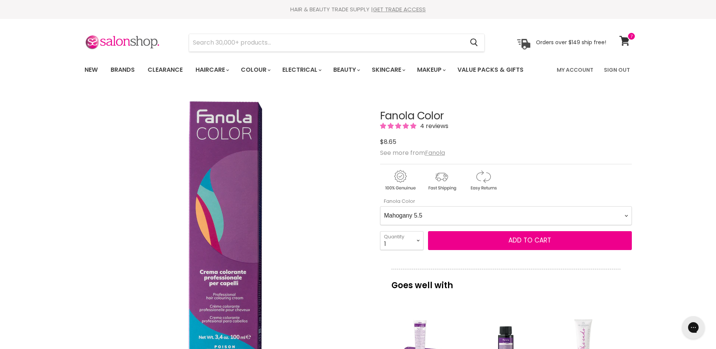
click at [627, 216] on Color-0-0 "Ash 1.10 Ash 5.1 Ash 6.1 Ash 7.1 Ash 8.1 Ash 9.1 Ash 10.1 Intense Ash 5.11 Inte…" at bounding box center [506, 215] width 252 height 19
select Color-0-0 "Natural 1.0"
click at [380, 206] on Color-0-0 "Ash 1.10 Ash 5.1 Ash 6.1 Ash 7.1 Ash 8.1 Ash 9.1 Ash 10.1 Intense Ash 5.11 Inte…" at bounding box center [506, 215] width 252 height 19
click at [420, 237] on select "1 2 3 4 5 6 7 8 9 10+" at bounding box center [401, 240] width 43 height 19
select select "2"
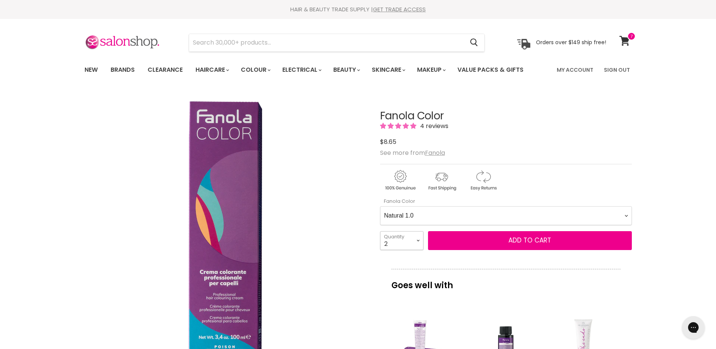
click at [380, 231] on select "1 2 3 4 5 6 7 8 9 10+" at bounding box center [401, 240] width 43 height 19
type input "2"
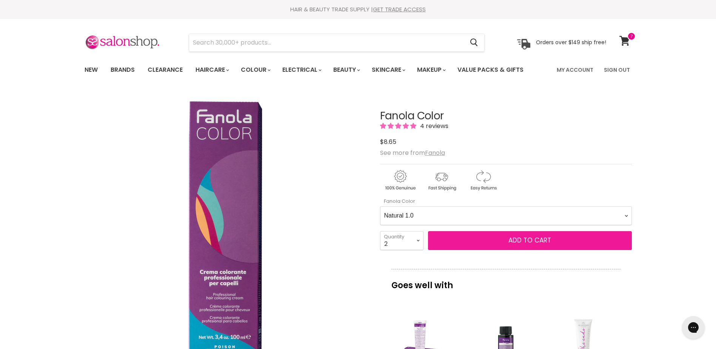
click at [534, 239] on span "Add to cart" at bounding box center [529, 240] width 43 height 9
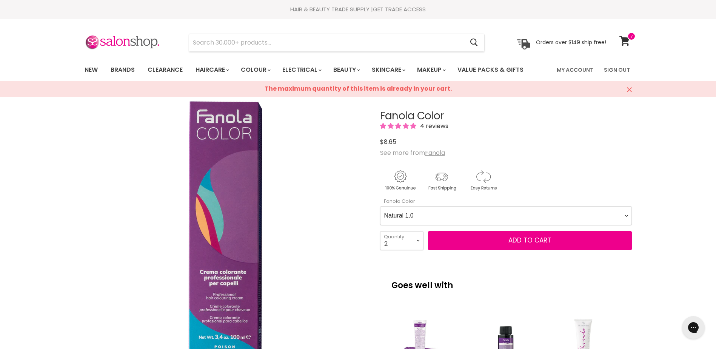
click at [631, 89] on icon "Close" at bounding box center [629, 89] width 5 height 5
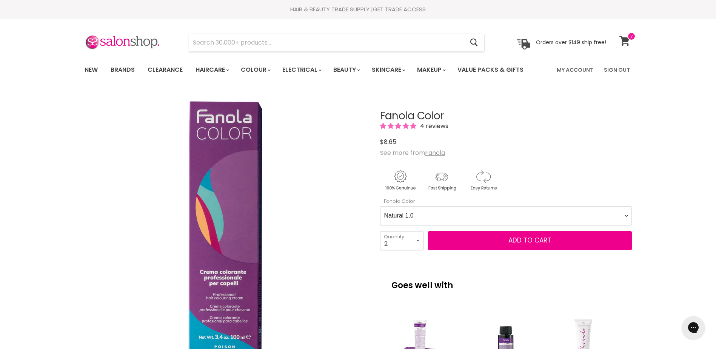
click at [626, 39] on icon at bounding box center [624, 41] width 10 height 10
click at [627, 215] on Color-0-0 "Ash 1.10 Ash 5.1 Ash 6.1 Ash 7.1 Ash 8.1 Ash 9.1 Ash 10.1 Intense Ash 5.11 Inte…" at bounding box center [506, 215] width 252 height 19
select Color-0-0 "Mahogany 5.5"
click at [380, 206] on Color-0-0 "Ash 1.10 Ash 5.1 Ash 6.1 Ash 7.1 Ash 8.1 Ash 9.1 Ash 10.1 Intense Ash 5.11 Inte…" at bounding box center [506, 215] width 252 height 19
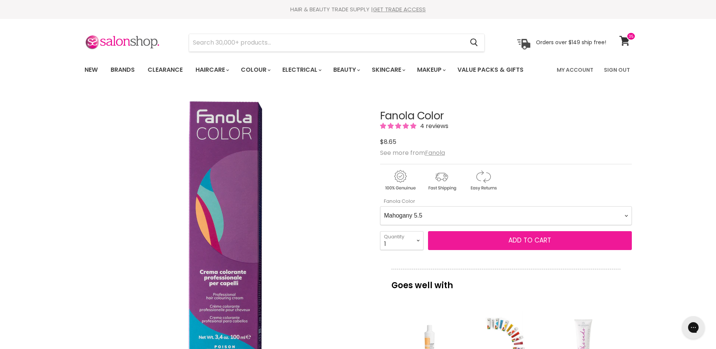
click at [511, 239] on span "Add to cart" at bounding box center [529, 240] width 43 height 9
click at [545, 239] on span "Add to cart" at bounding box center [529, 240] width 43 height 9
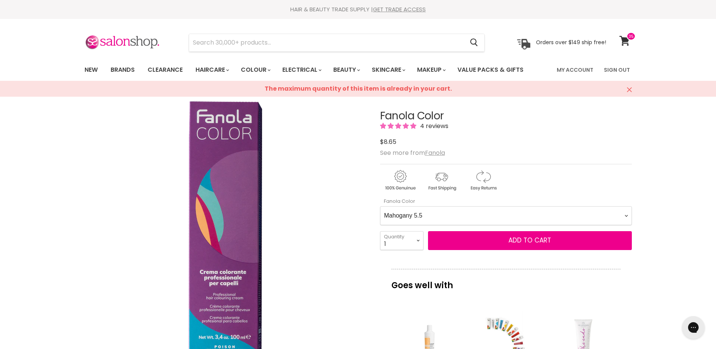
click at [630, 89] on icon "Close" at bounding box center [629, 89] width 5 height 5
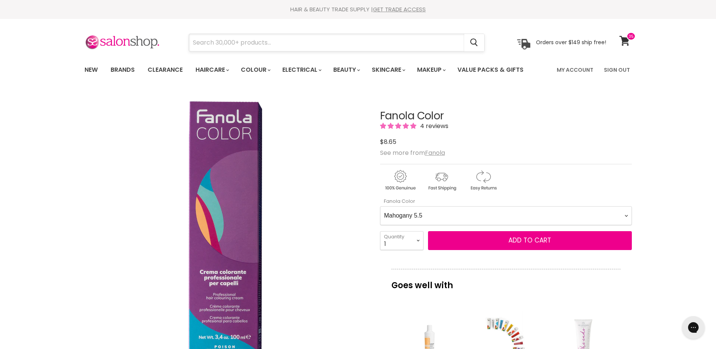
click at [304, 43] on input "Search" at bounding box center [326, 42] width 275 height 17
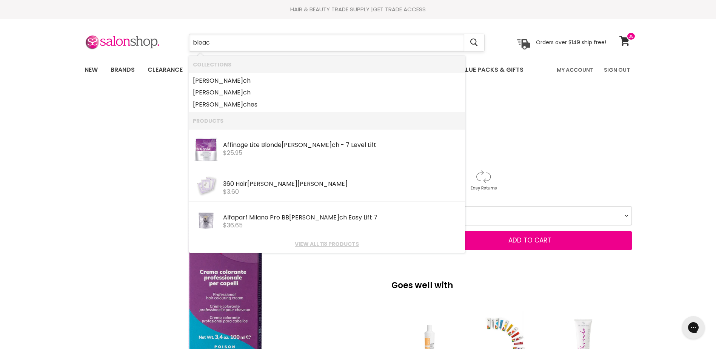
type input "bleach"
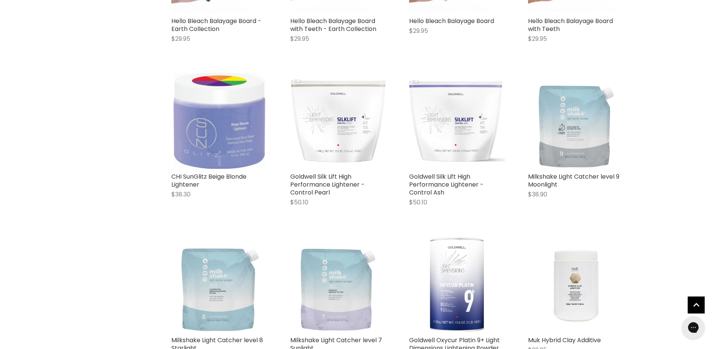
scroll to position [566, 0]
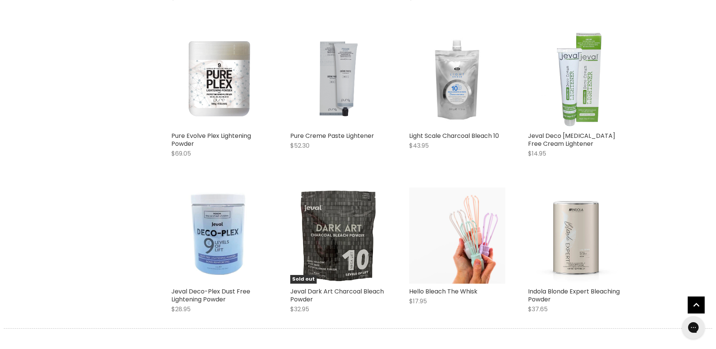
scroll to position [1736, 0]
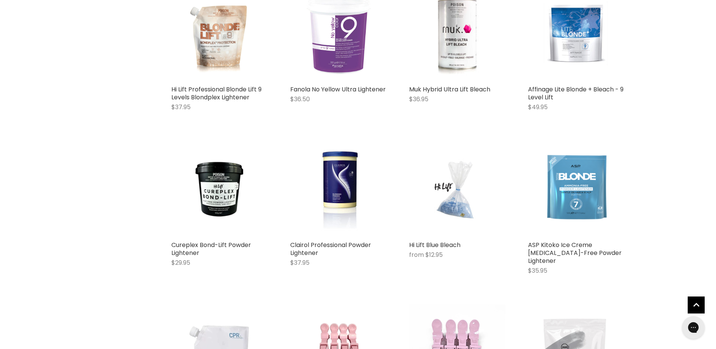
scroll to position [2151, 0]
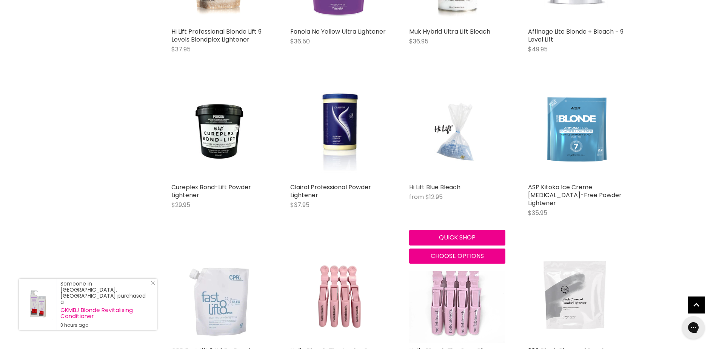
click at [453, 144] on img "Main content" at bounding box center [457, 131] width 64 height 96
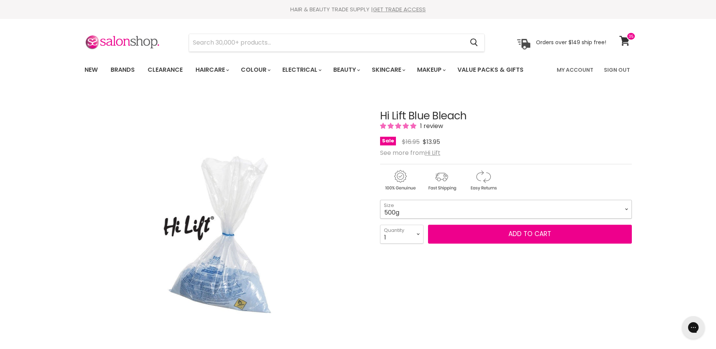
click at [628, 219] on select "500g 150g" at bounding box center [506, 209] width 252 height 19
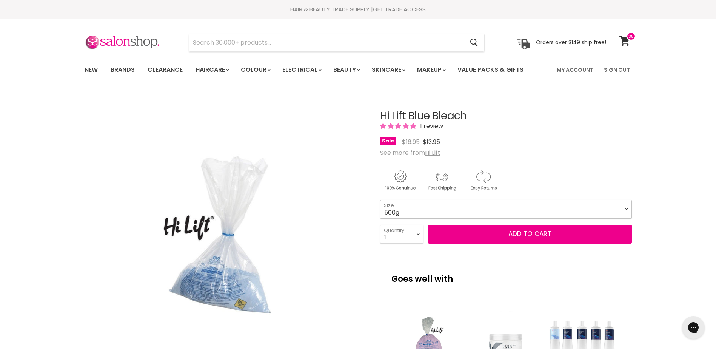
click at [380, 216] on select "500g 150g" at bounding box center [506, 209] width 252 height 19
click at [420, 243] on select "1 2 3 4 5 6 7 8 9 10+" at bounding box center [401, 234] width 43 height 19
select select "2"
click at [380, 241] on select "1 2 3 4 5 6 7 8 9 10+" at bounding box center [401, 234] width 43 height 19
type input "2"
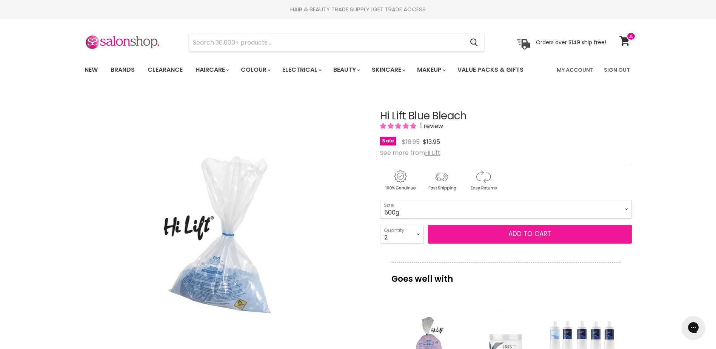
click at [516, 238] on span "Add to cart" at bounding box center [529, 233] width 43 height 9
click at [525, 238] on span "Add to cart" at bounding box center [529, 233] width 43 height 9
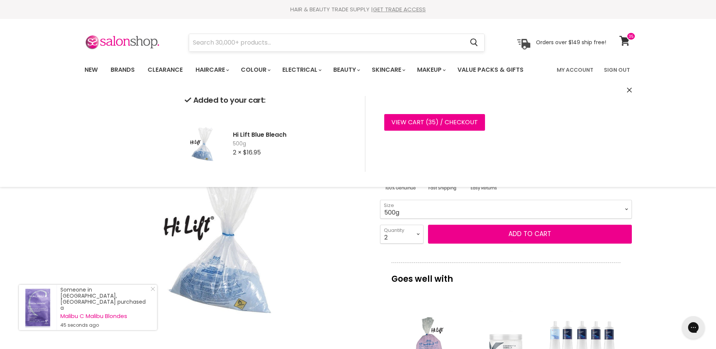
click at [228, 45] on input "Search" at bounding box center [326, 42] width 275 height 17
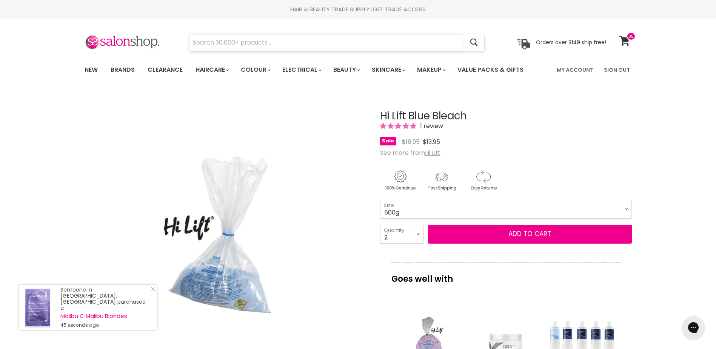
click at [226, 40] on input "Search" at bounding box center [326, 42] width 275 height 17
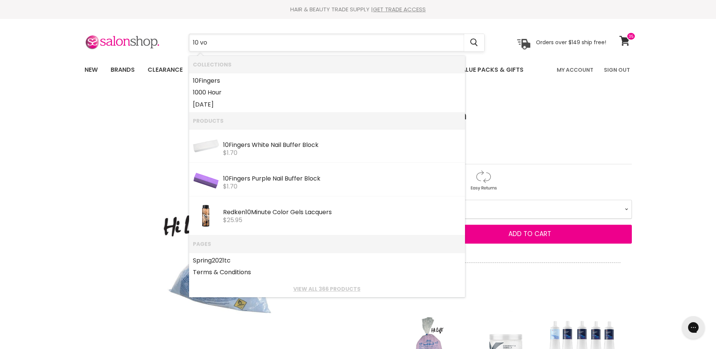
type input "10 vol"
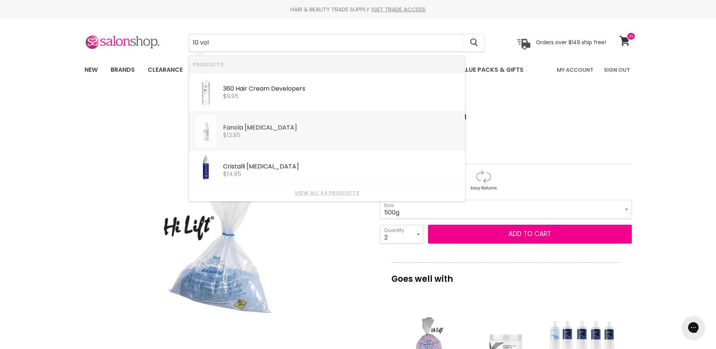
click at [262, 132] on div "$12.95" at bounding box center [342, 135] width 238 height 7
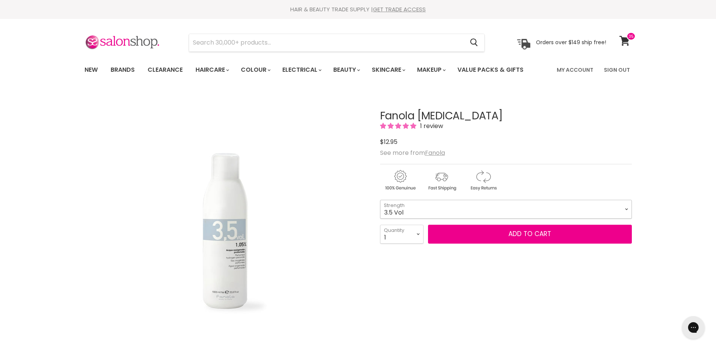
click at [631, 219] on select "3.5 Vol 10 Vol 20 Vol 30 Vol 40 Vol" at bounding box center [506, 209] width 252 height 19
click at [380, 216] on select "3.5 Vol 10 Vol 20 Vol 30 Vol 40 Vol" at bounding box center [506, 209] width 252 height 19
select select "10 Vol"
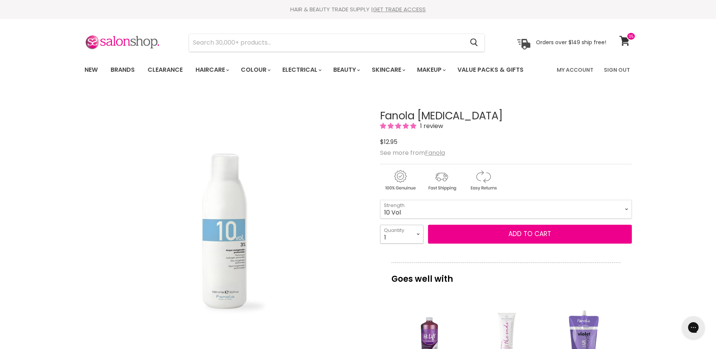
click at [420, 243] on select "1 2 3 4 5 6 7 8 9 10+" at bounding box center [401, 234] width 43 height 19
select select "3"
click at [380, 241] on select "1 2 3 4 5 6 7 8 9 10+" at bounding box center [401, 234] width 43 height 19
type input "3"
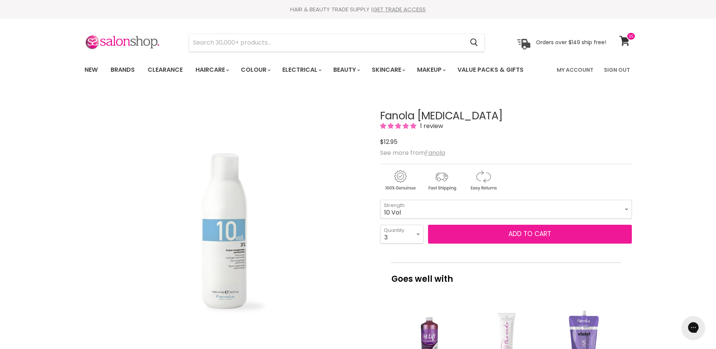
click at [526, 243] on button "Add to cart" at bounding box center [530, 234] width 204 height 19
click at [516, 243] on button "Add to cart" at bounding box center [530, 234] width 204 height 19
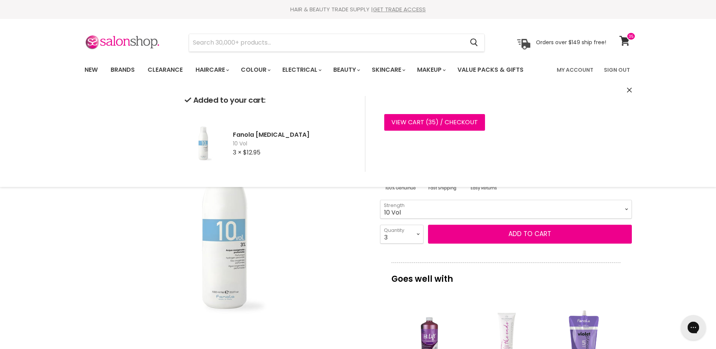
click at [695, 323] on div "Gorgias live chat" at bounding box center [693, 327] width 17 height 17
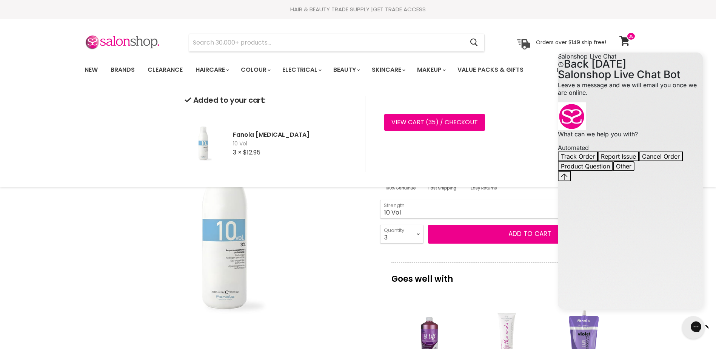
click at [634, 171] on button "Other" at bounding box center [624, 166] width 22 height 10
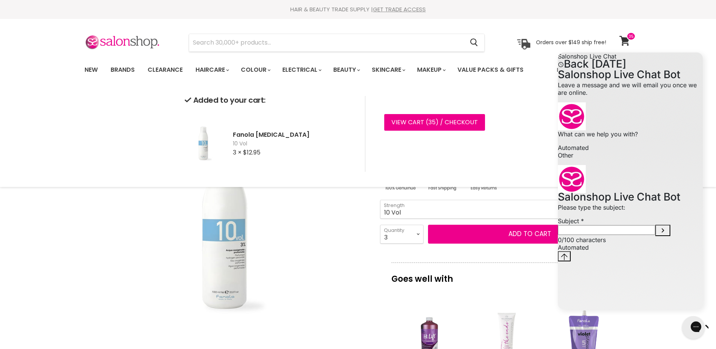
click at [612, 235] on input "Subject" at bounding box center [606, 230] width 97 height 10
type input "t"
type input "whilst doing my colour order it won't let me complete all of the colours i need."
click at [667, 235] on icon "Submit Subject" at bounding box center [662, 230] width 9 height 9
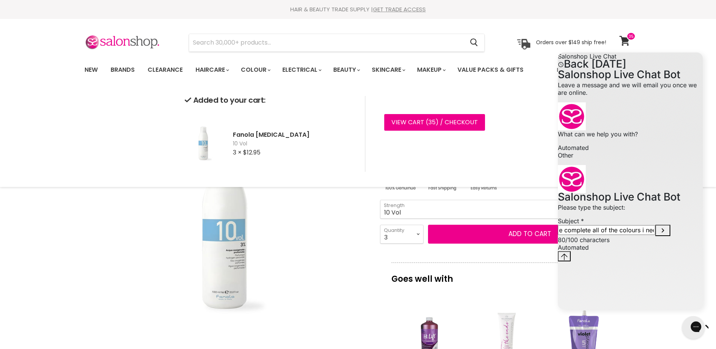
scroll to position [0, 0]
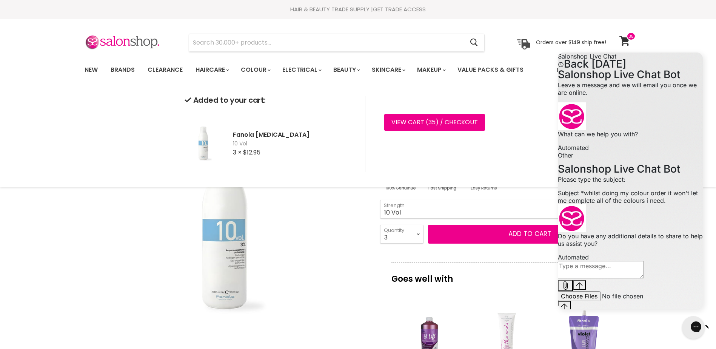
click at [170, 273] on article "Click or scroll to zoom Tap or pinch to zoom Click or scroll to zoom" at bounding box center [358, 338] width 547 height 494
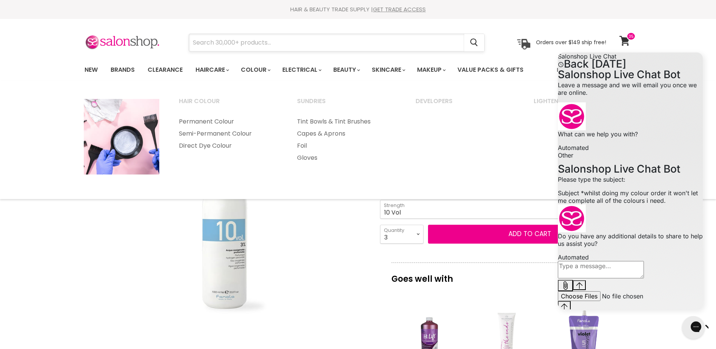
click at [259, 41] on input "Search" at bounding box center [326, 42] width 275 height 17
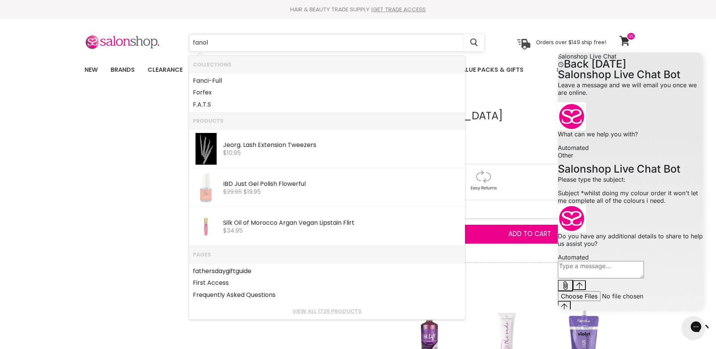
type input "fanola"
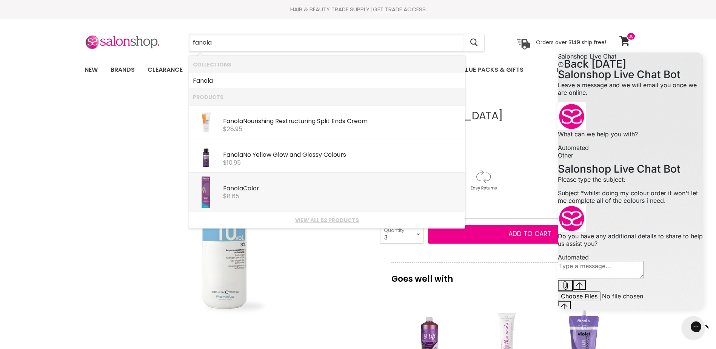
click at [250, 195] on div "$8.65" at bounding box center [342, 196] width 238 height 7
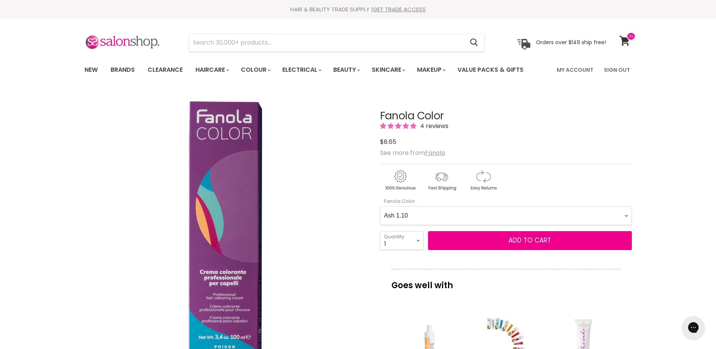
click at [627, 216] on Color-0-0 "Ash 1.10 Ash 5.1 Ash 6.1 Ash 7.1 Ash 8.1 Ash 9.1 Ash 10.1 Intense Ash 5.11 Inte…" at bounding box center [506, 215] width 252 height 19
select Color-0-0 "Mahogany 5.5"
click at [380, 206] on Color-0-0 "Ash 1.10 Ash 5.1 Ash 6.1 Ash 7.1 Ash 8.1 Ash 9.1 Ash 10.1 Intense Ash 5.11 Inte…" at bounding box center [506, 215] width 252 height 19
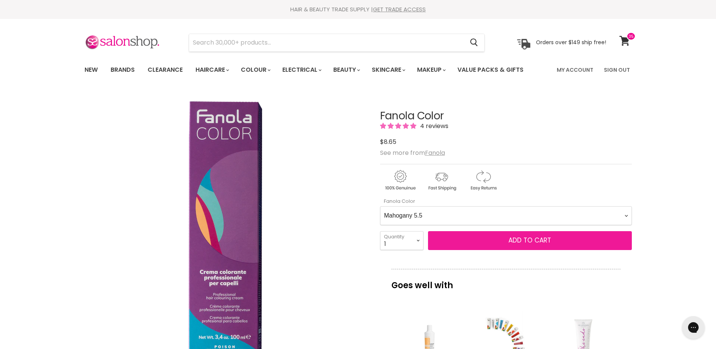
click at [525, 239] on span "Add to cart" at bounding box center [529, 240] width 43 height 9
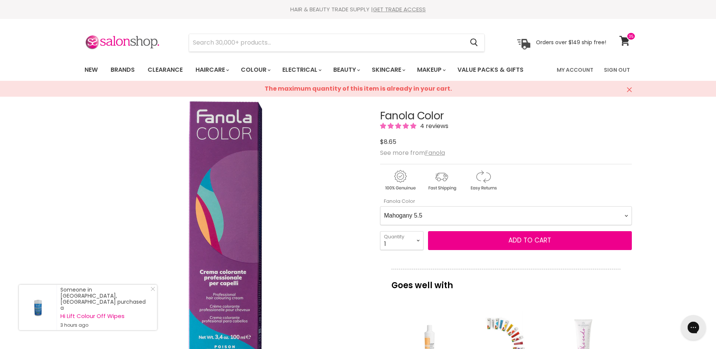
click at [697, 331] on div "Gorgias live chat" at bounding box center [693, 327] width 17 height 17
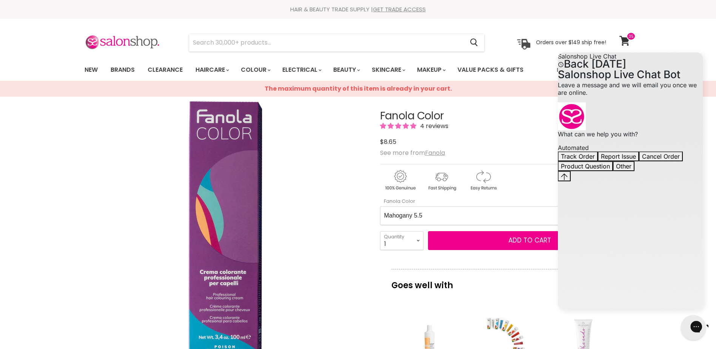
click at [716, 332] on div "Gorgias live chat" at bounding box center [723, 327] width 8 height 11
